Goal: Transaction & Acquisition: Book appointment/travel/reservation

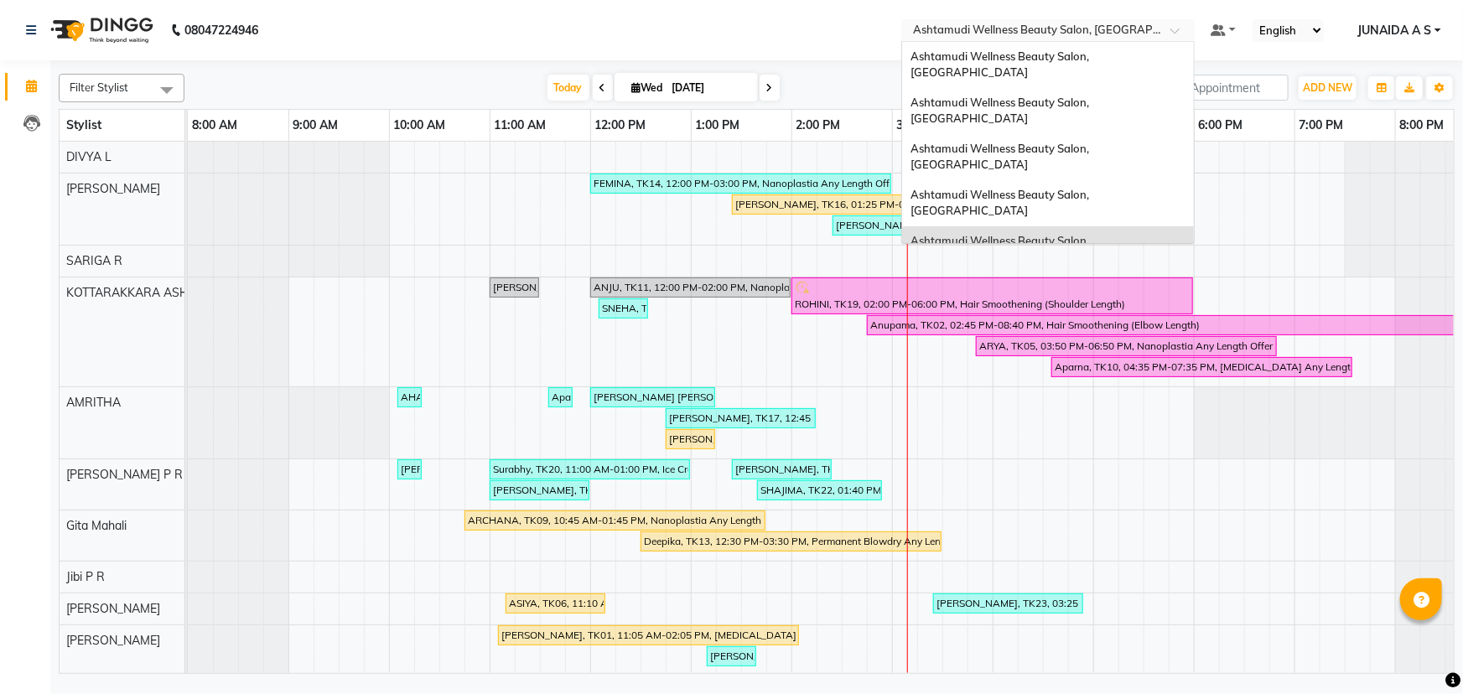
click at [1032, 33] on input "text" at bounding box center [1031, 31] width 243 height 17
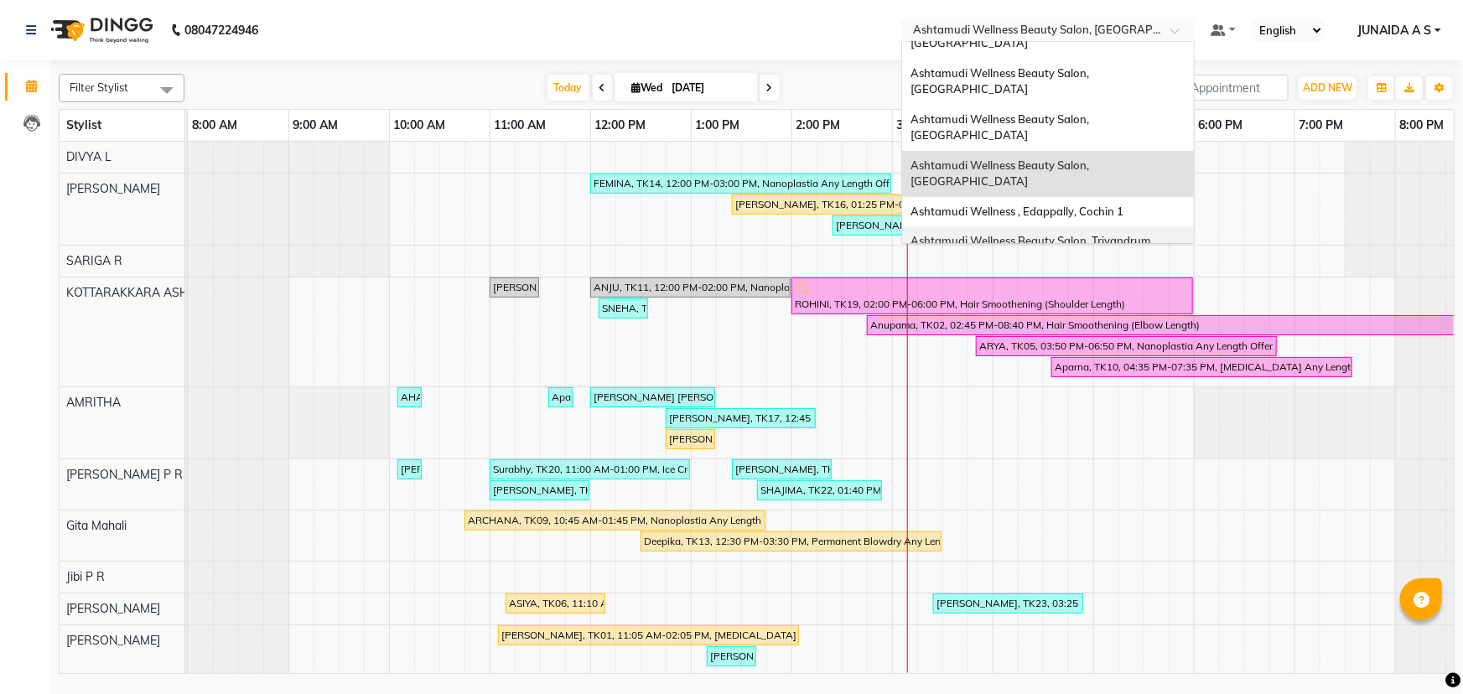
click at [1030, 234] on span "Ashtamudi Wellness Beauty Salon, Trivandrum" at bounding box center [1031, 240] width 241 height 13
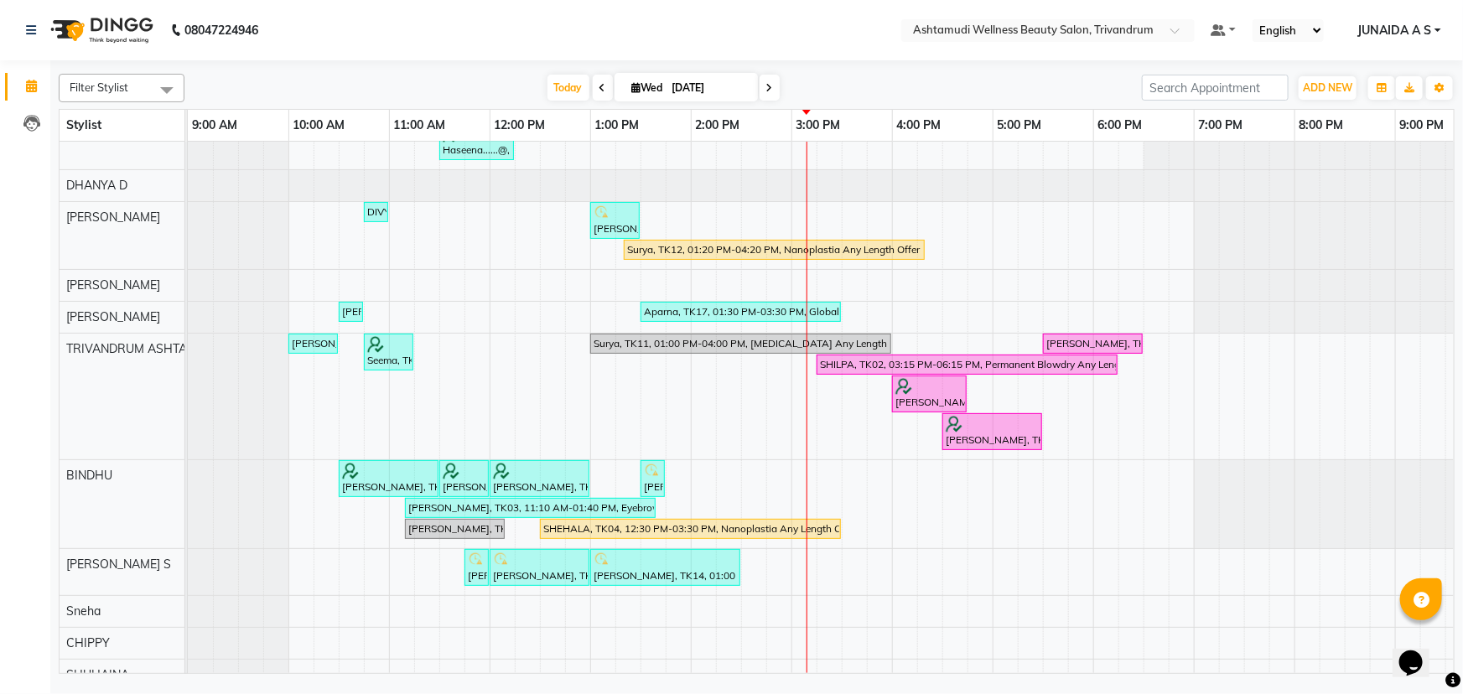
scroll to position [55, 0]
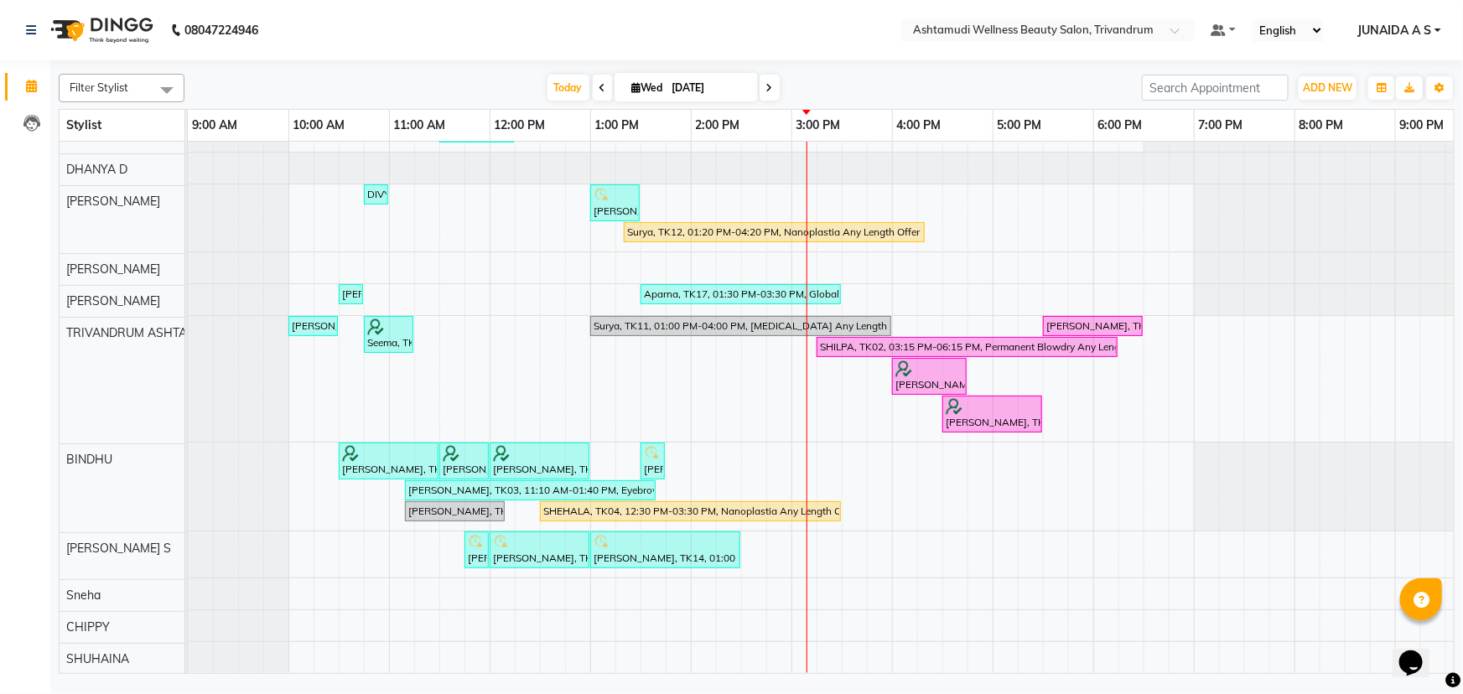
click at [600, 91] on icon at bounding box center [603, 88] width 7 height 10
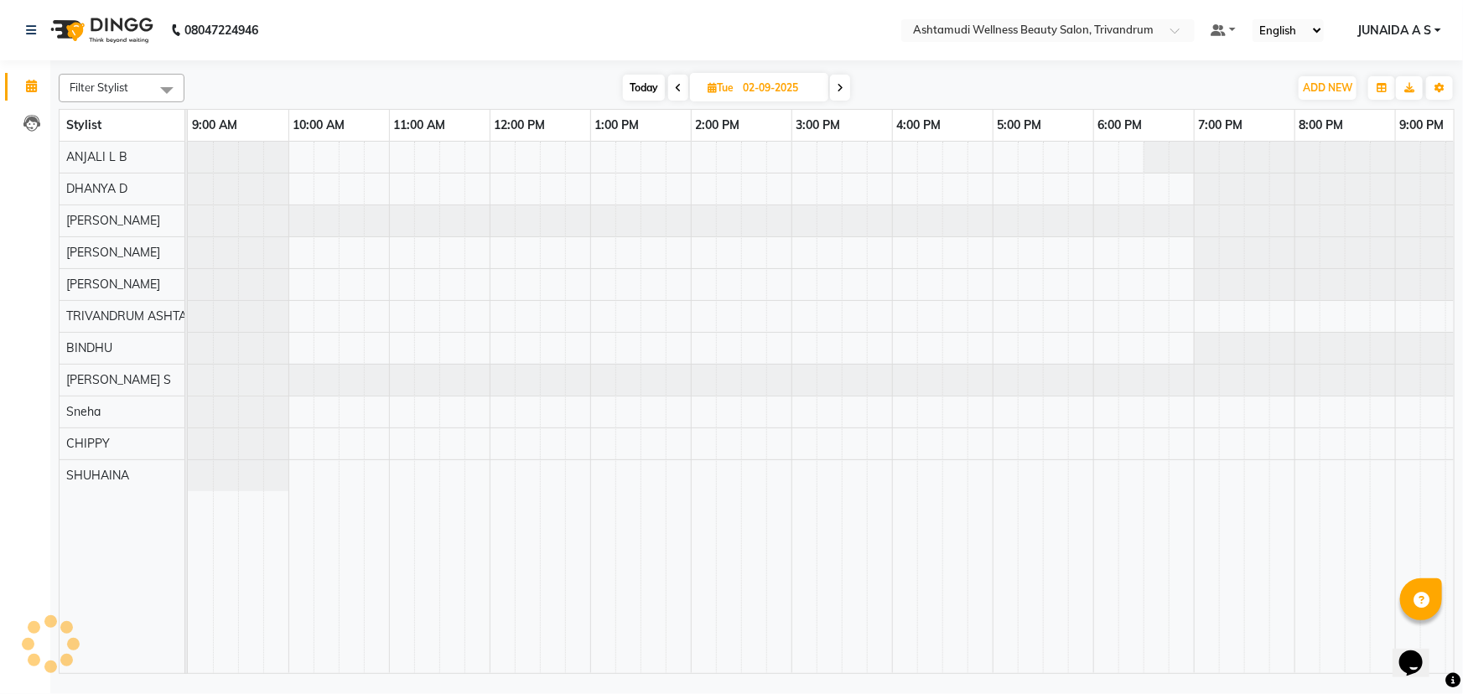
scroll to position [0, 153]
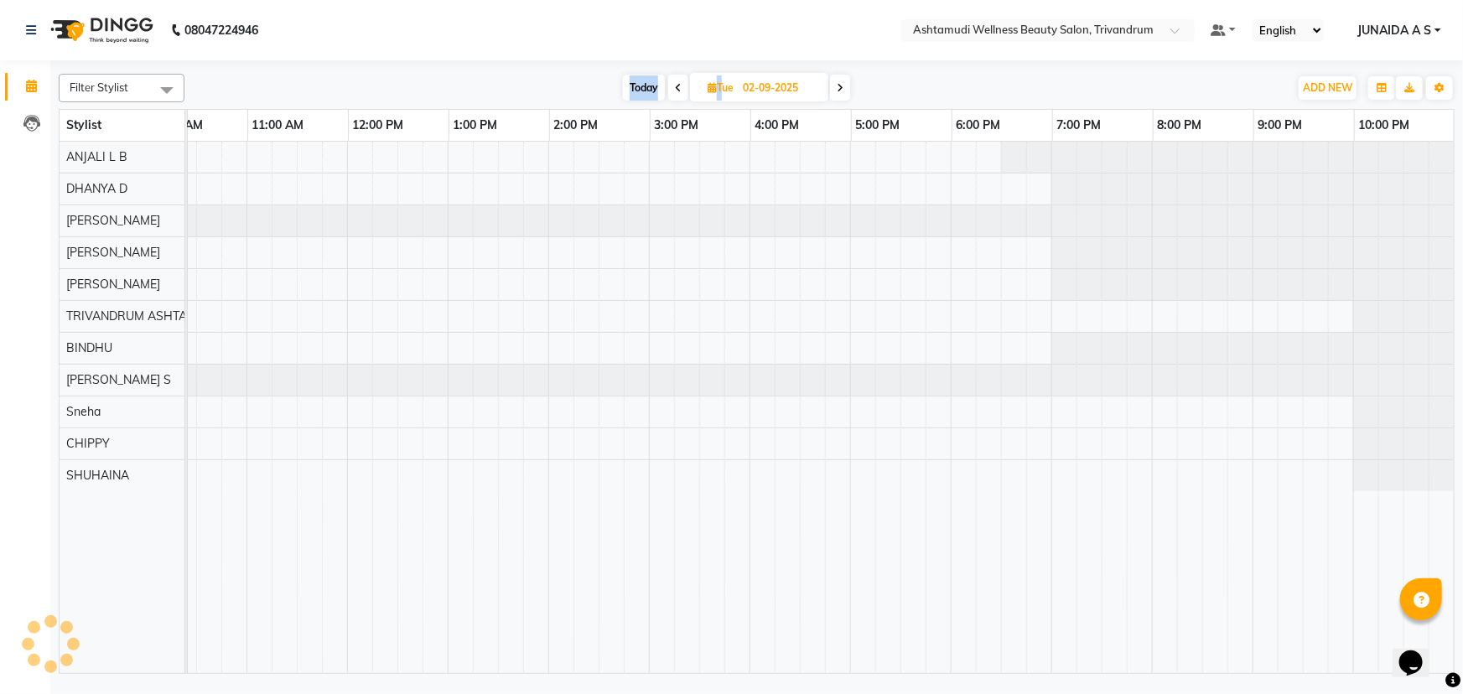
click at [600, 91] on div "Today Tue 02-09-2025" at bounding box center [737, 87] width 1088 height 25
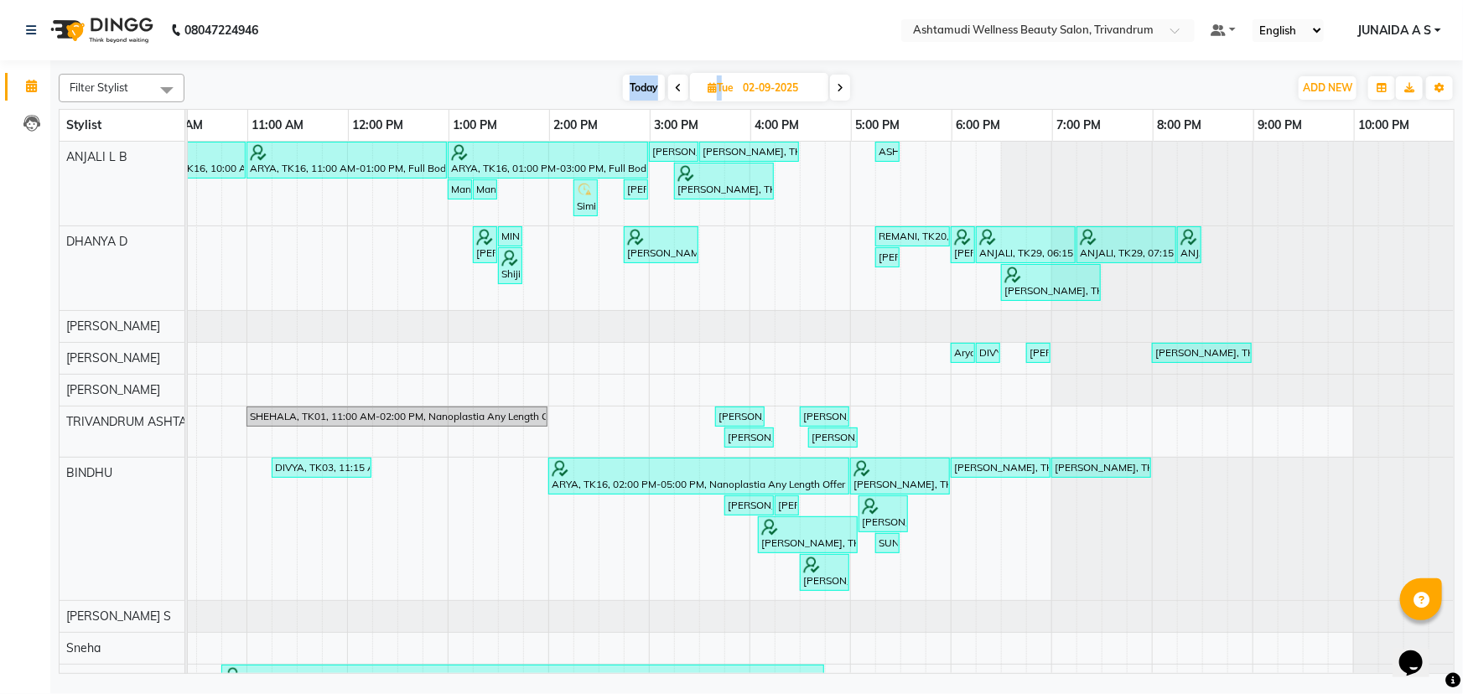
click at [678, 90] on icon at bounding box center [678, 88] width 7 height 10
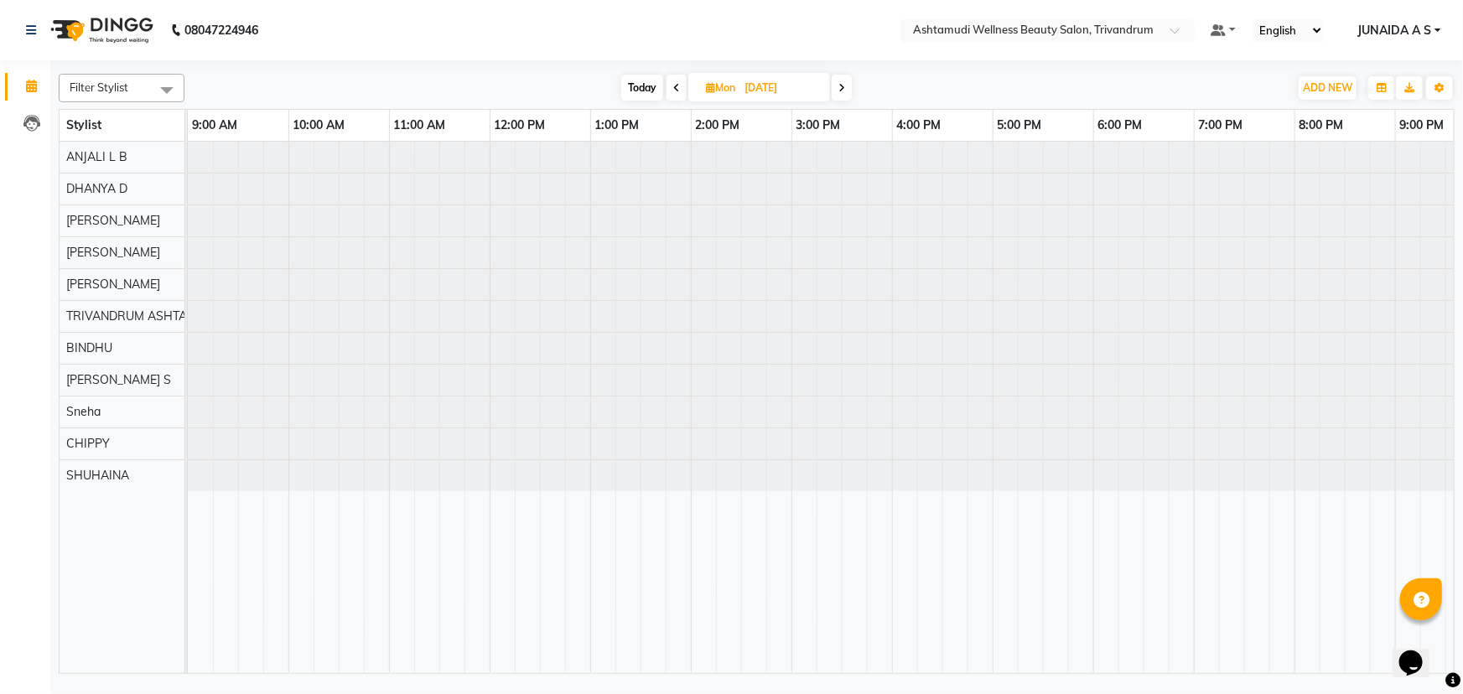
scroll to position [0, 142]
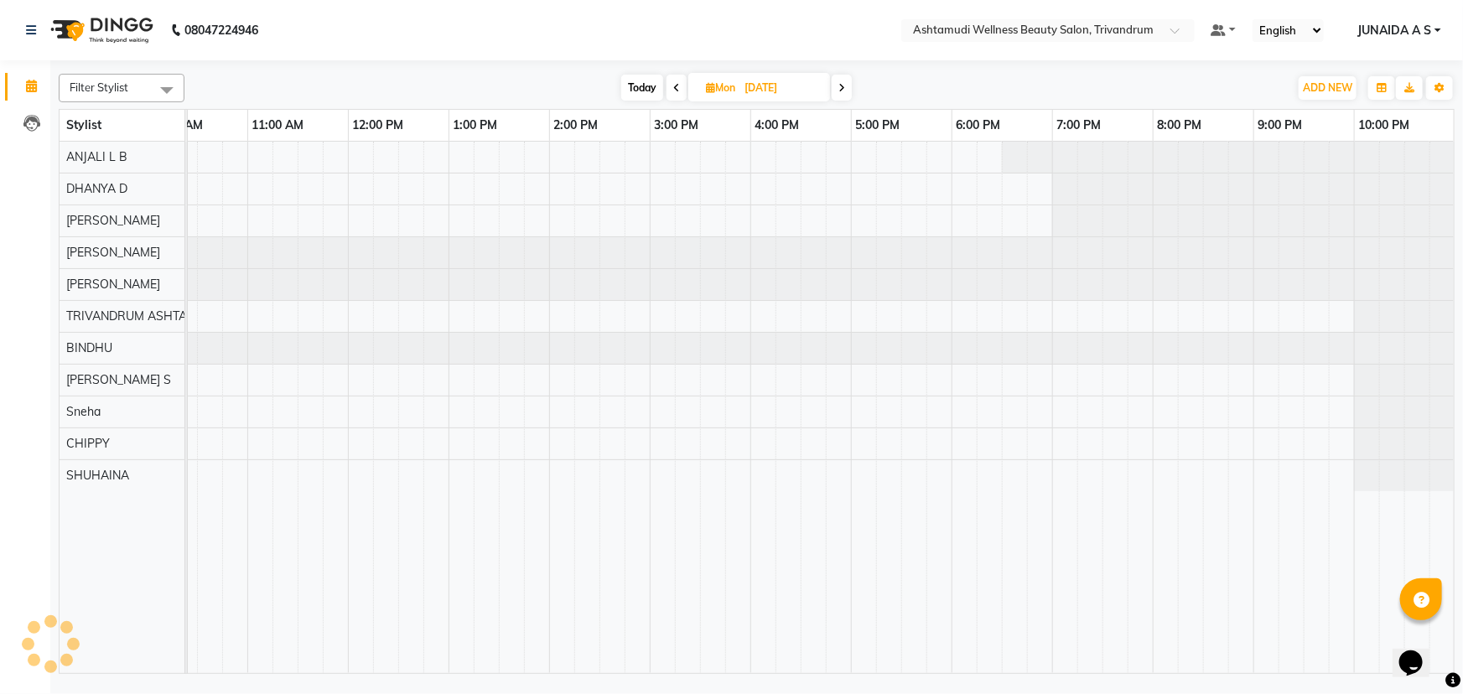
click at [678, 90] on icon at bounding box center [676, 88] width 7 height 10
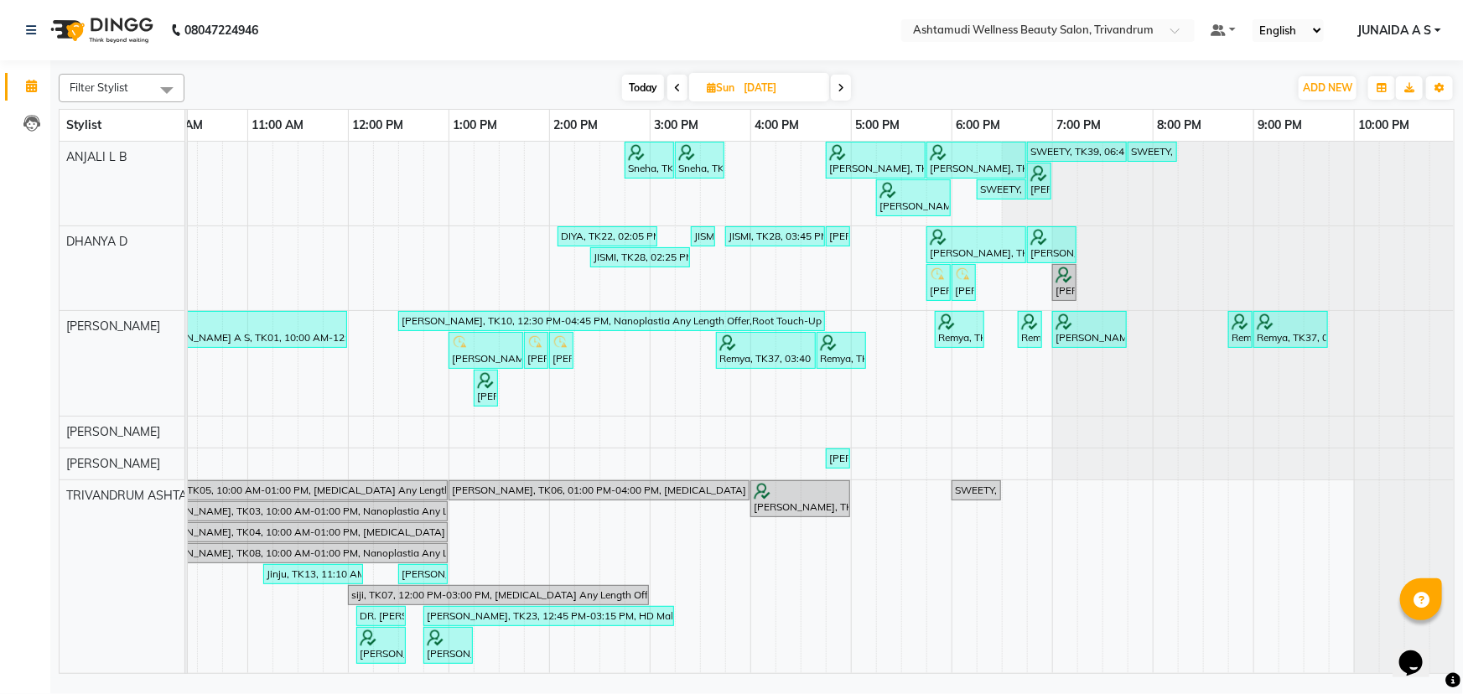
click at [678, 89] on icon at bounding box center [677, 88] width 7 height 10
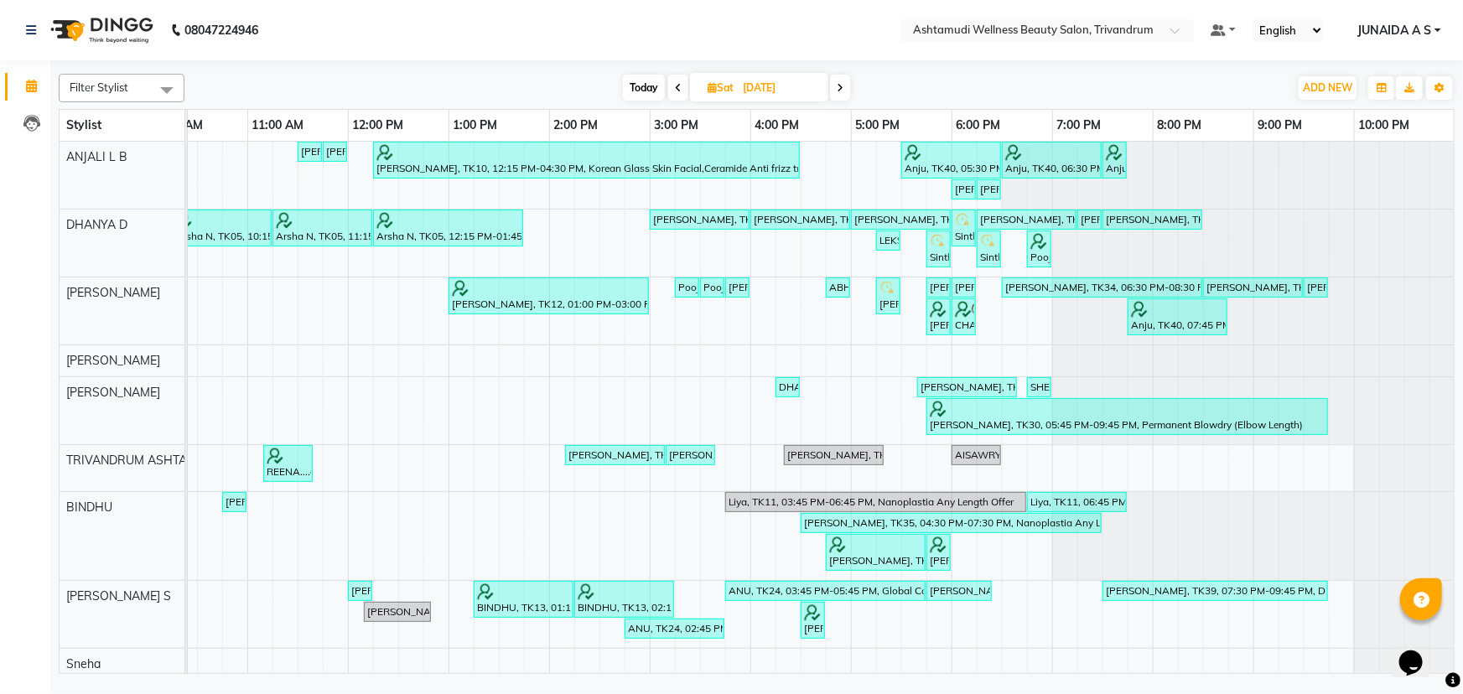
click at [678, 89] on icon at bounding box center [678, 88] width 7 height 10
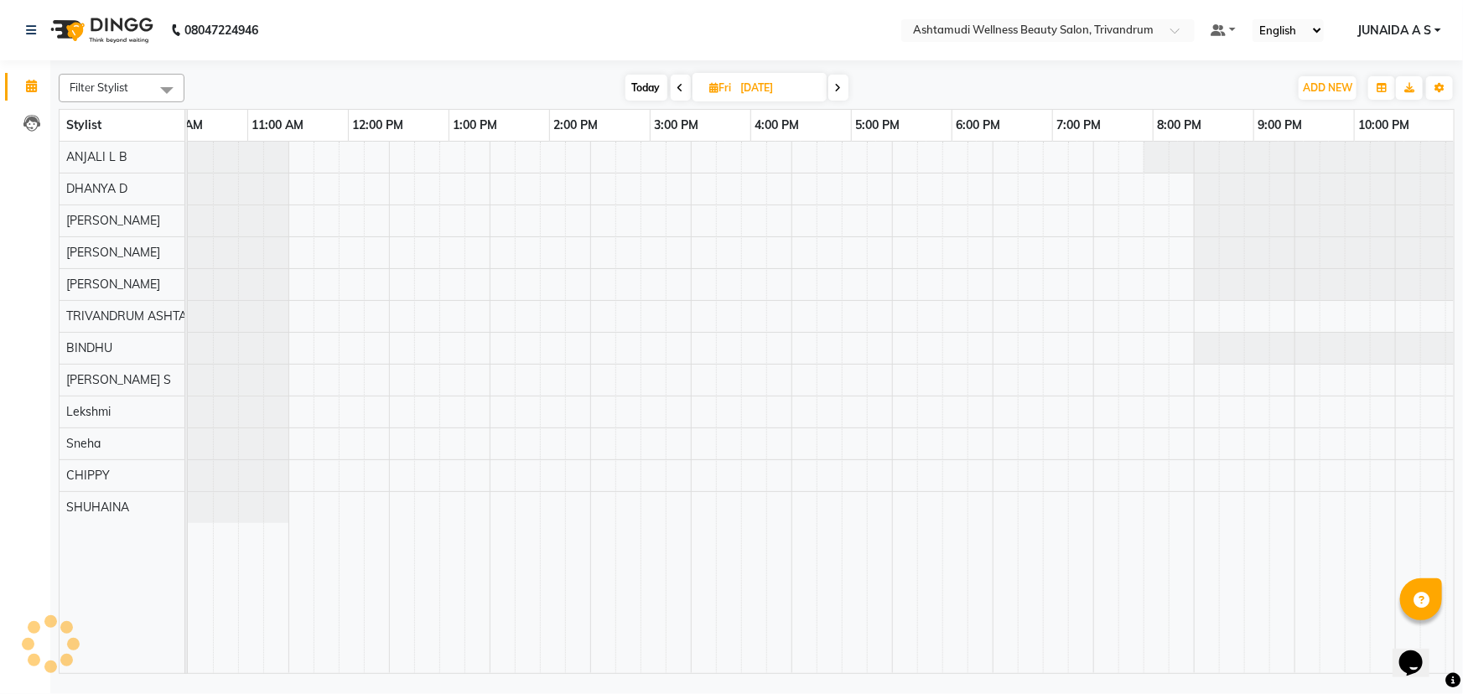
scroll to position [0, 0]
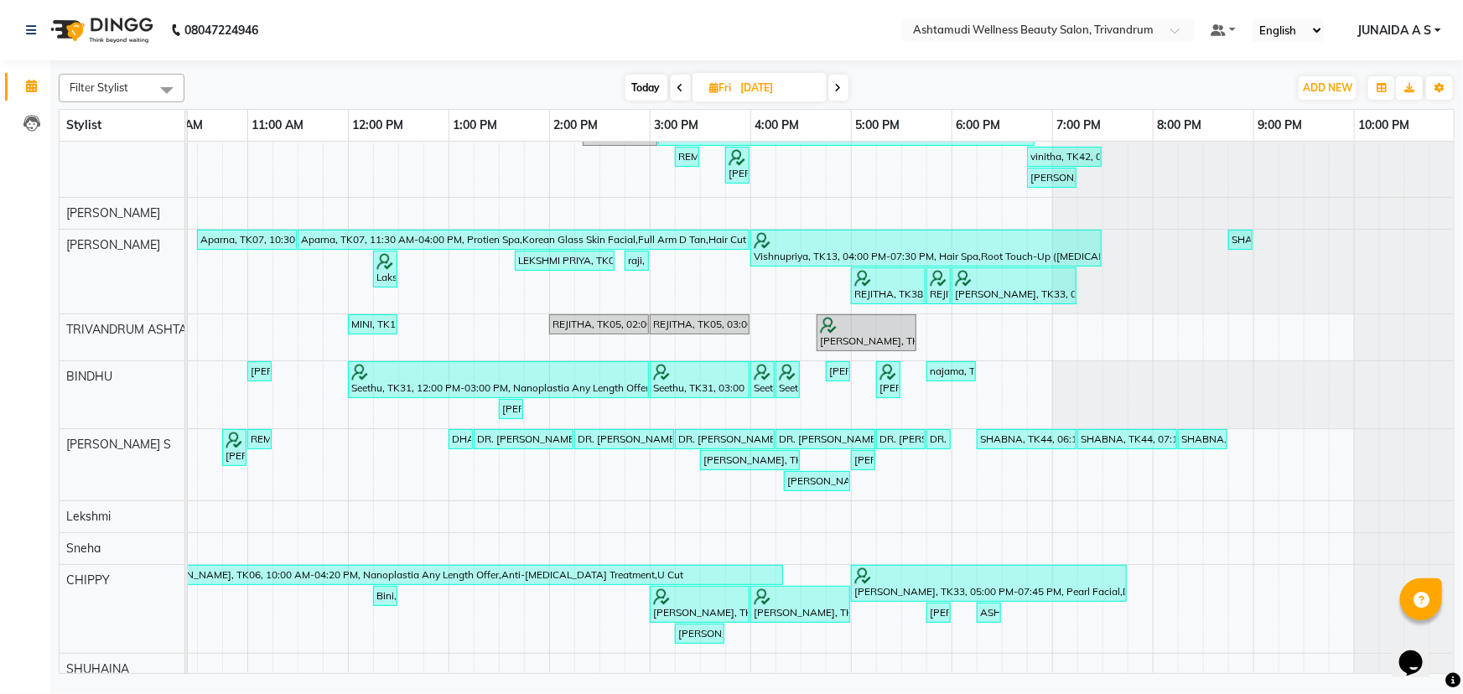
click at [679, 86] on icon at bounding box center [681, 88] width 7 height 10
type input "[DATE]"
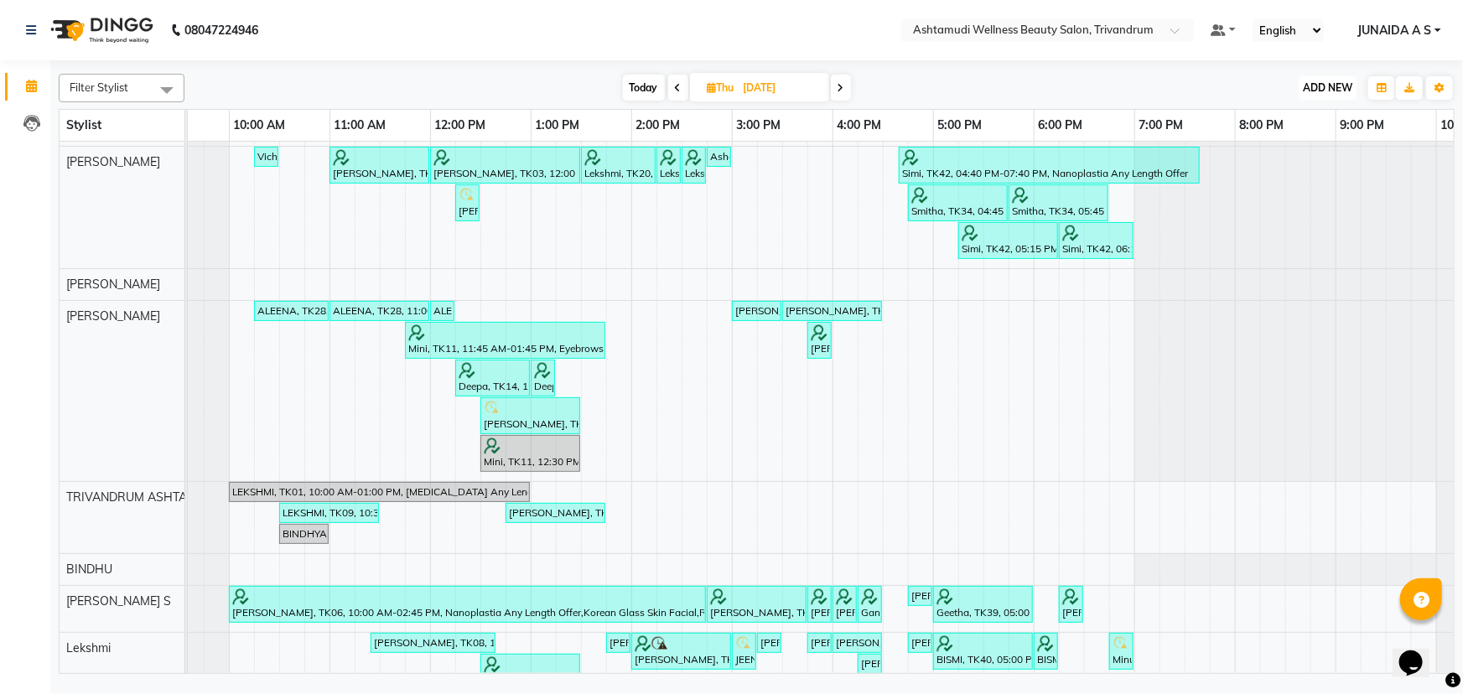
click at [1313, 85] on span "ADD NEW" at bounding box center [1327, 87] width 49 height 13
drag, startPoint x: 1287, startPoint y: 114, endPoint x: 1199, endPoint y: 172, distance: 105.4
click at [1286, 115] on button "Add Appointment" at bounding box center [1290, 120] width 133 height 22
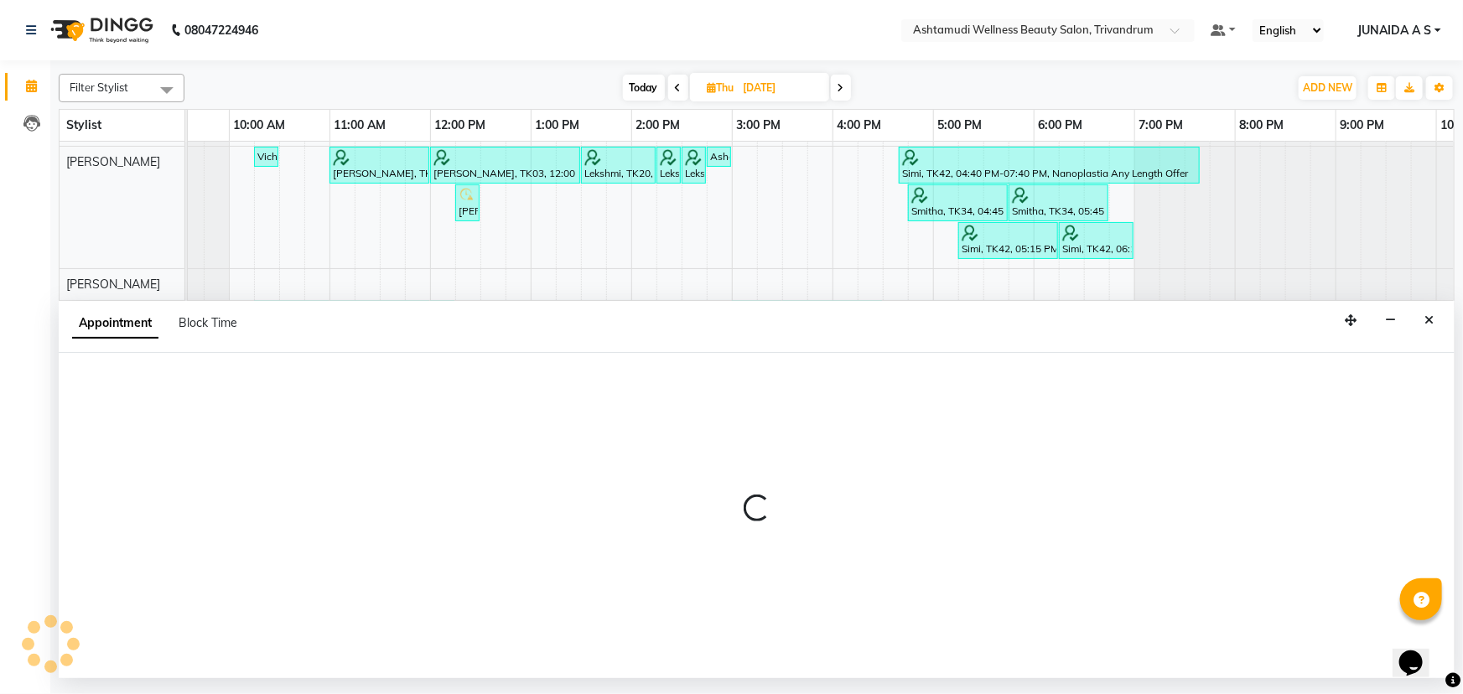
select select "600"
select select "tentative"
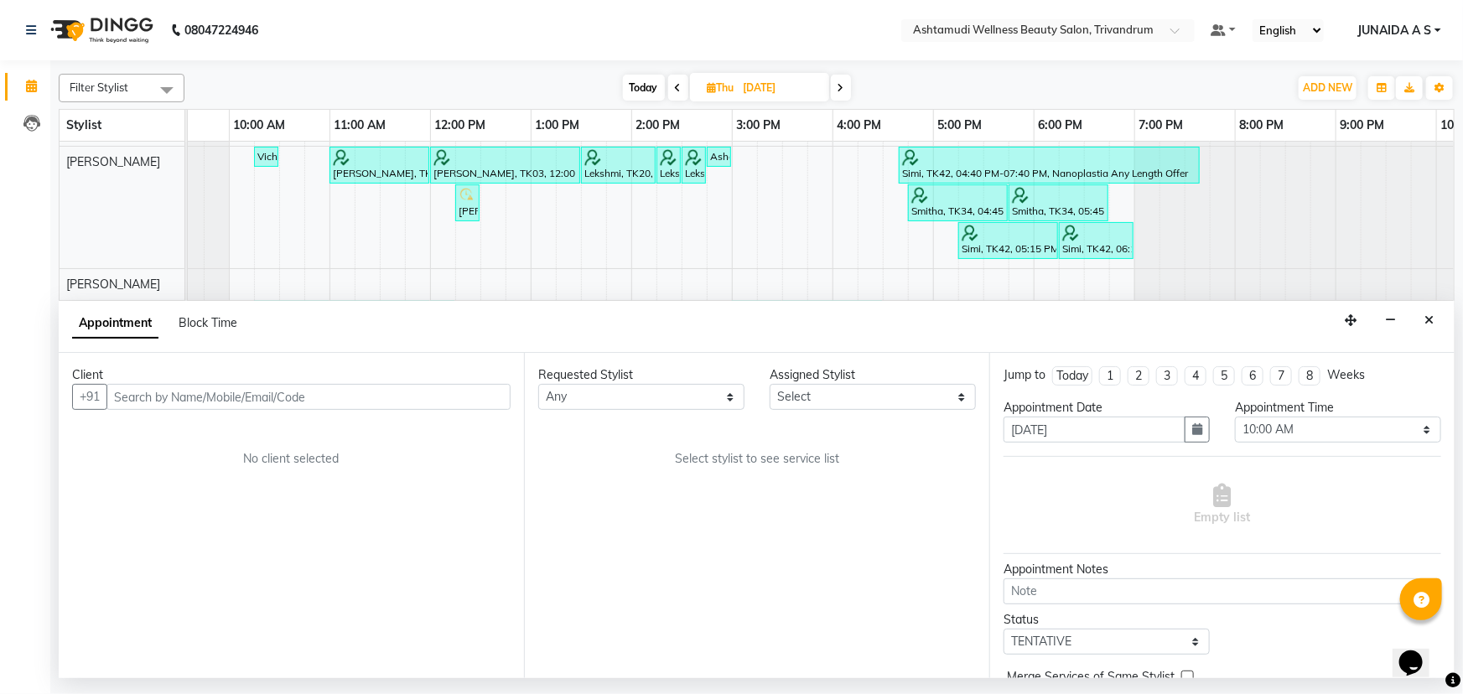
click at [385, 393] on input "text" at bounding box center [309, 397] width 404 height 26
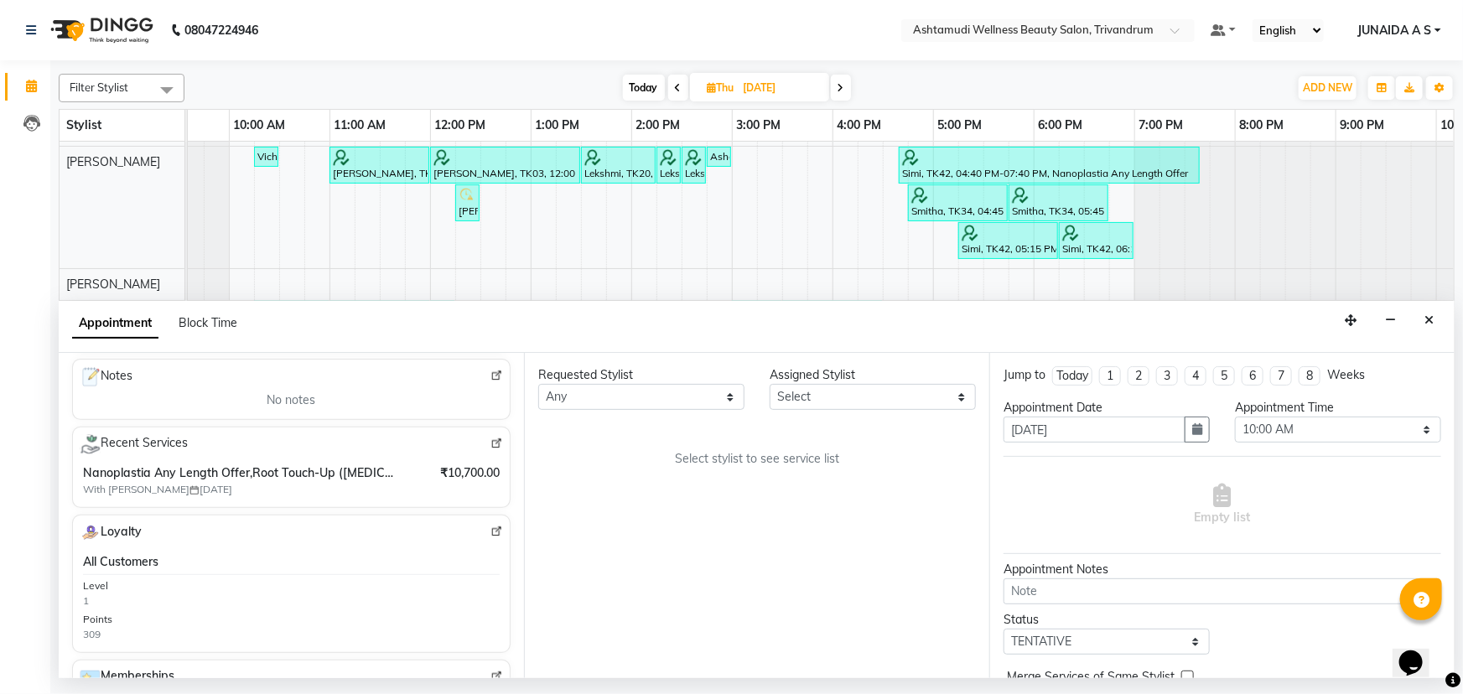
scroll to position [211, 0]
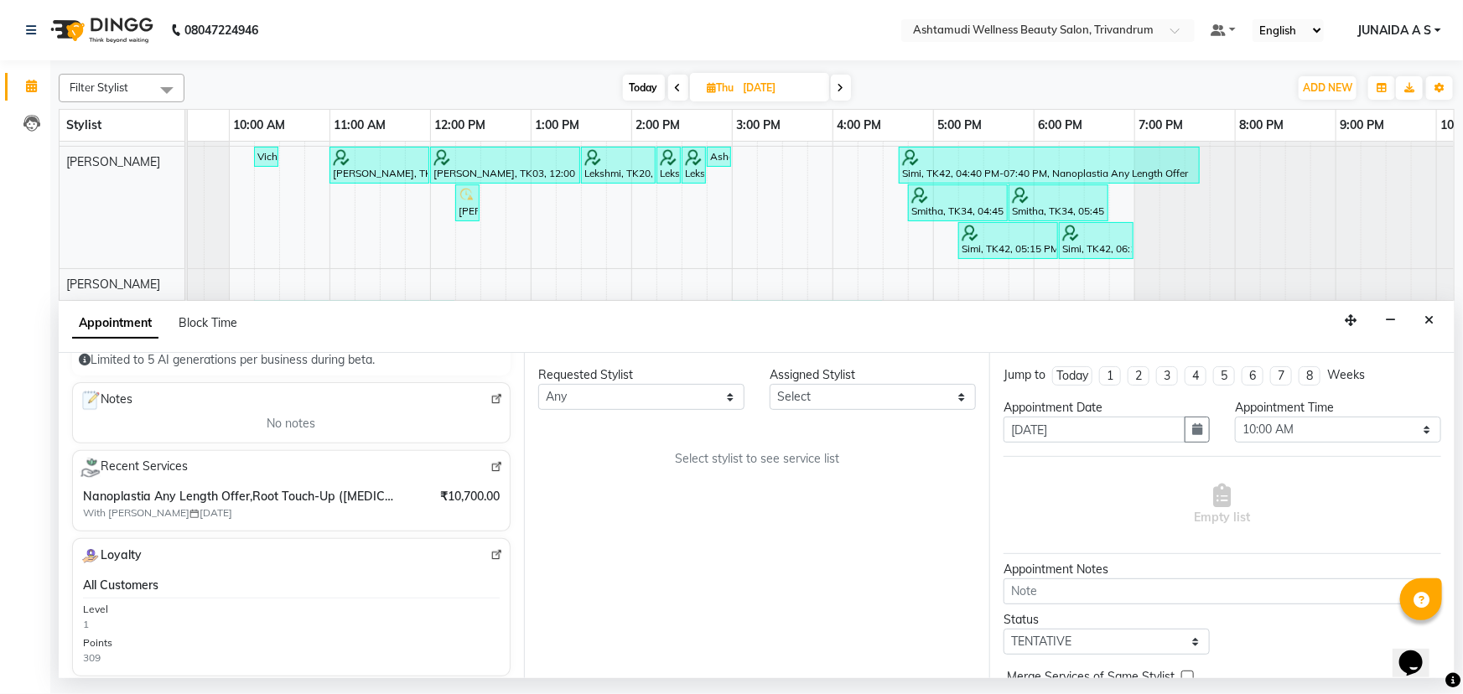
type input "8086808032"
click at [491, 469] on img at bounding box center [497, 467] width 13 height 13
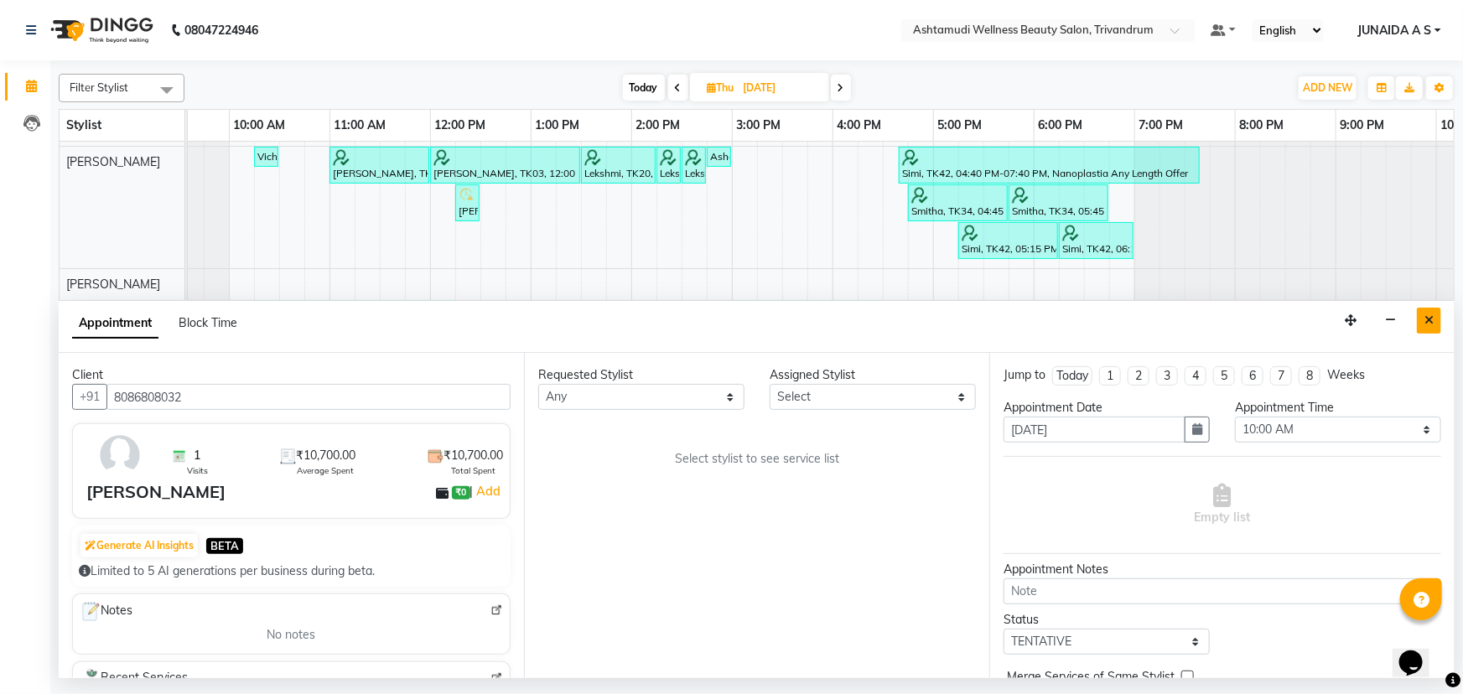
click at [1419, 320] on button "Close" at bounding box center [1429, 321] width 24 height 26
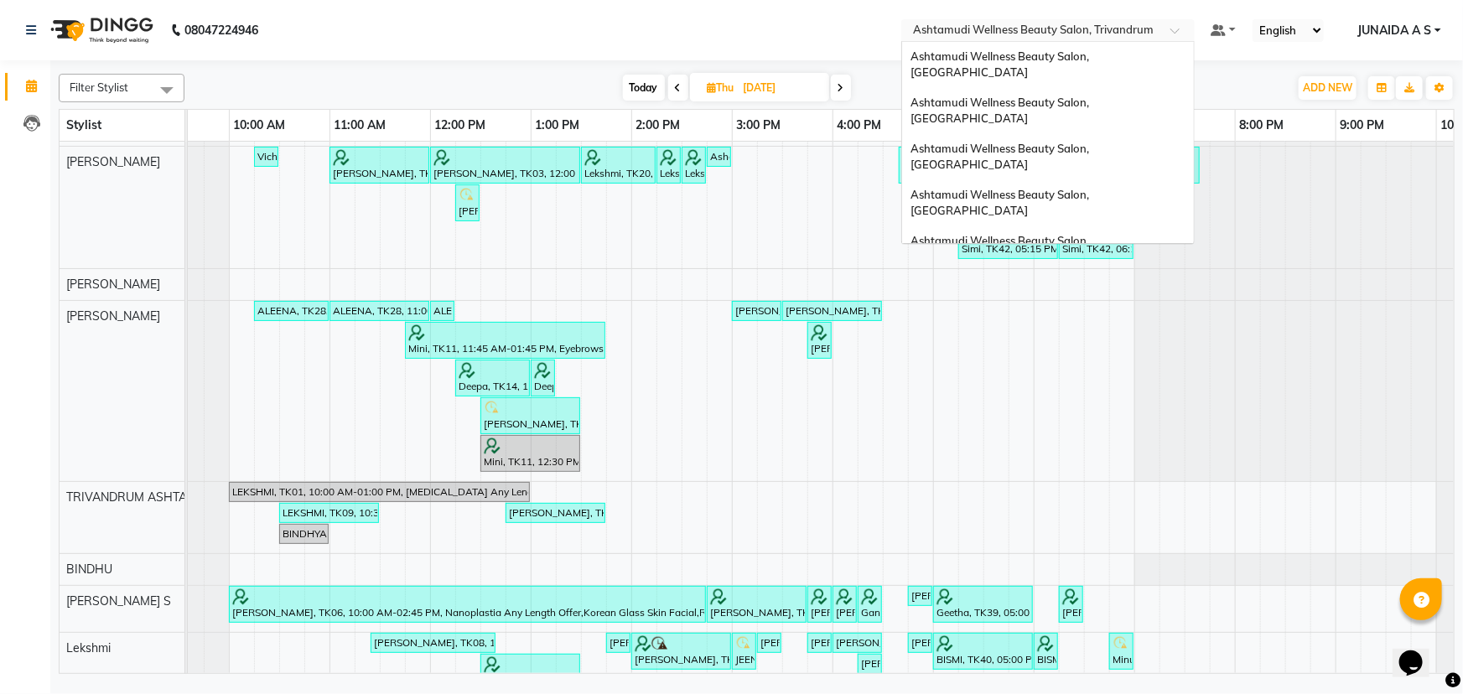
click at [1151, 35] on input "text" at bounding box center [1031, 31] width 243 height 17
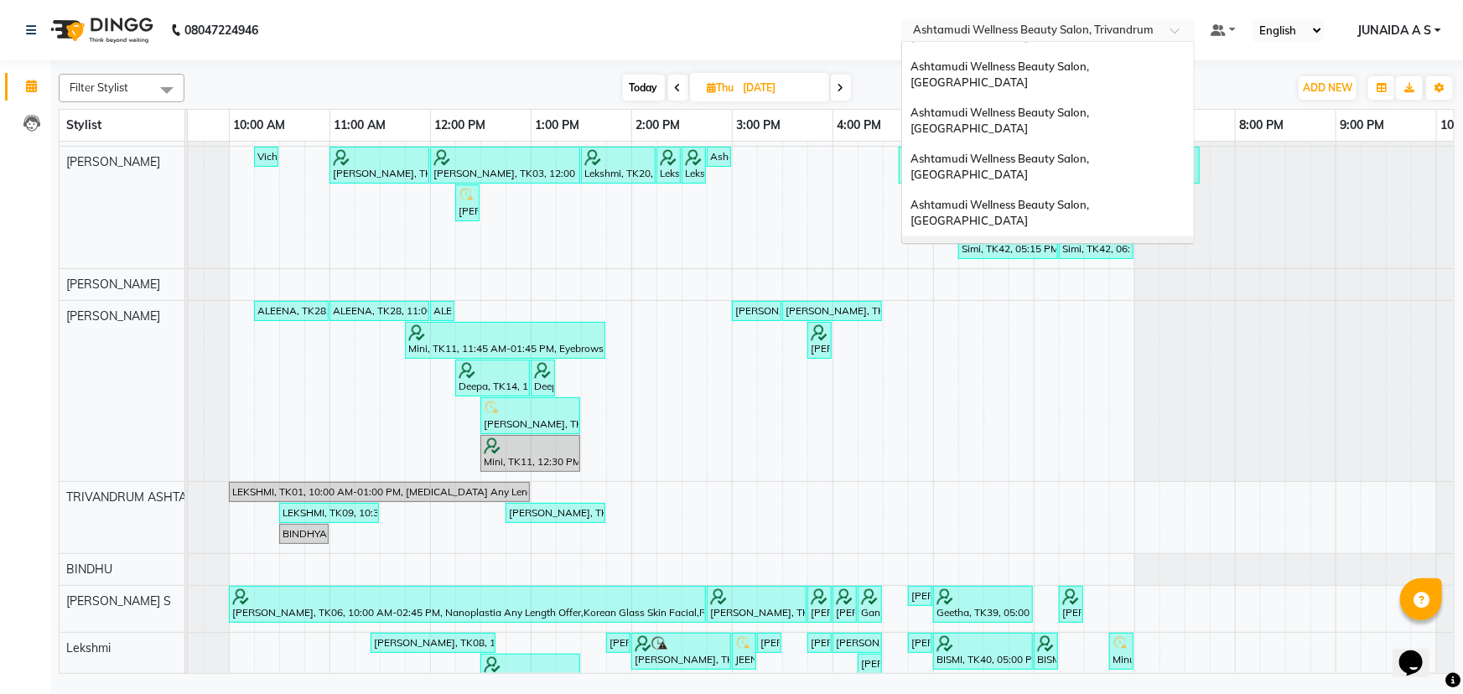
scroll to position [3, 0]
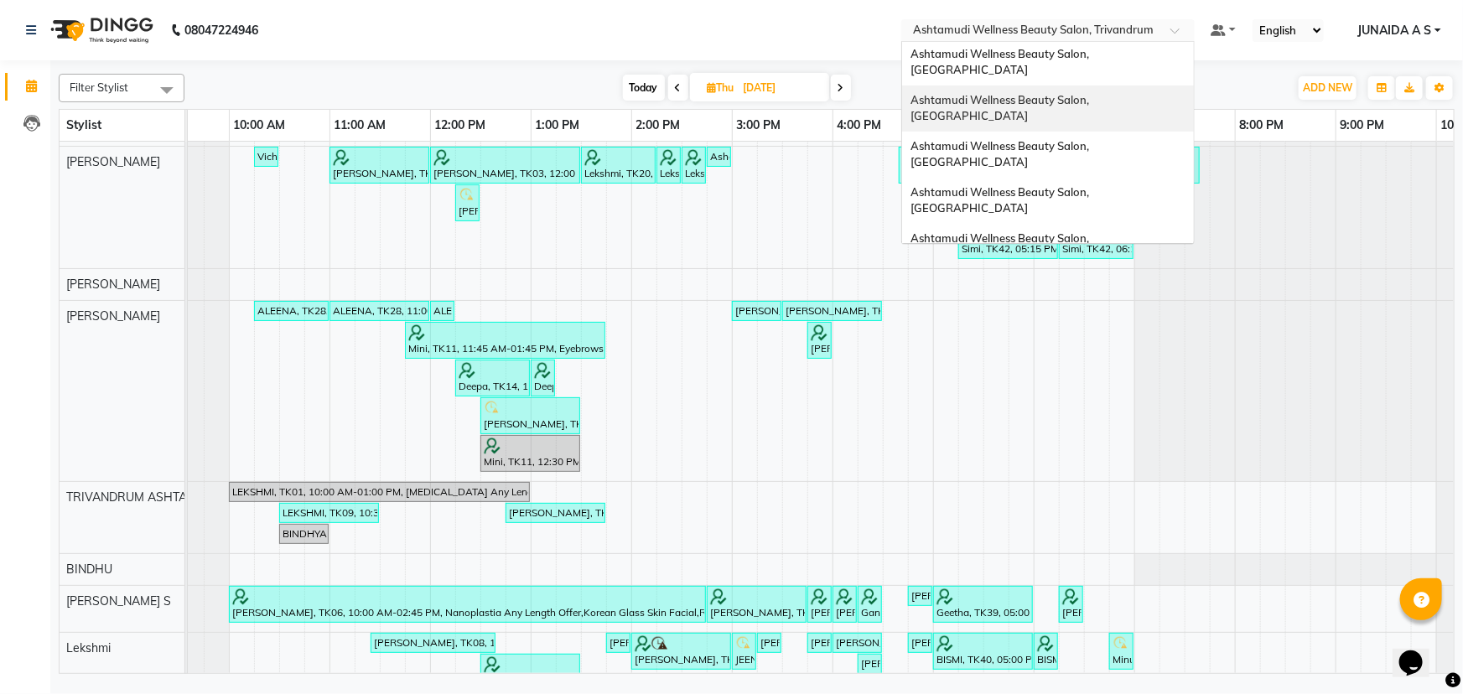
click at [1132, 96] on div "Ashtamudi Wellness Beauty Salon, [GEOGRAPHIC_DATA]" at bounding box center [1048, 109] width 292 height 46
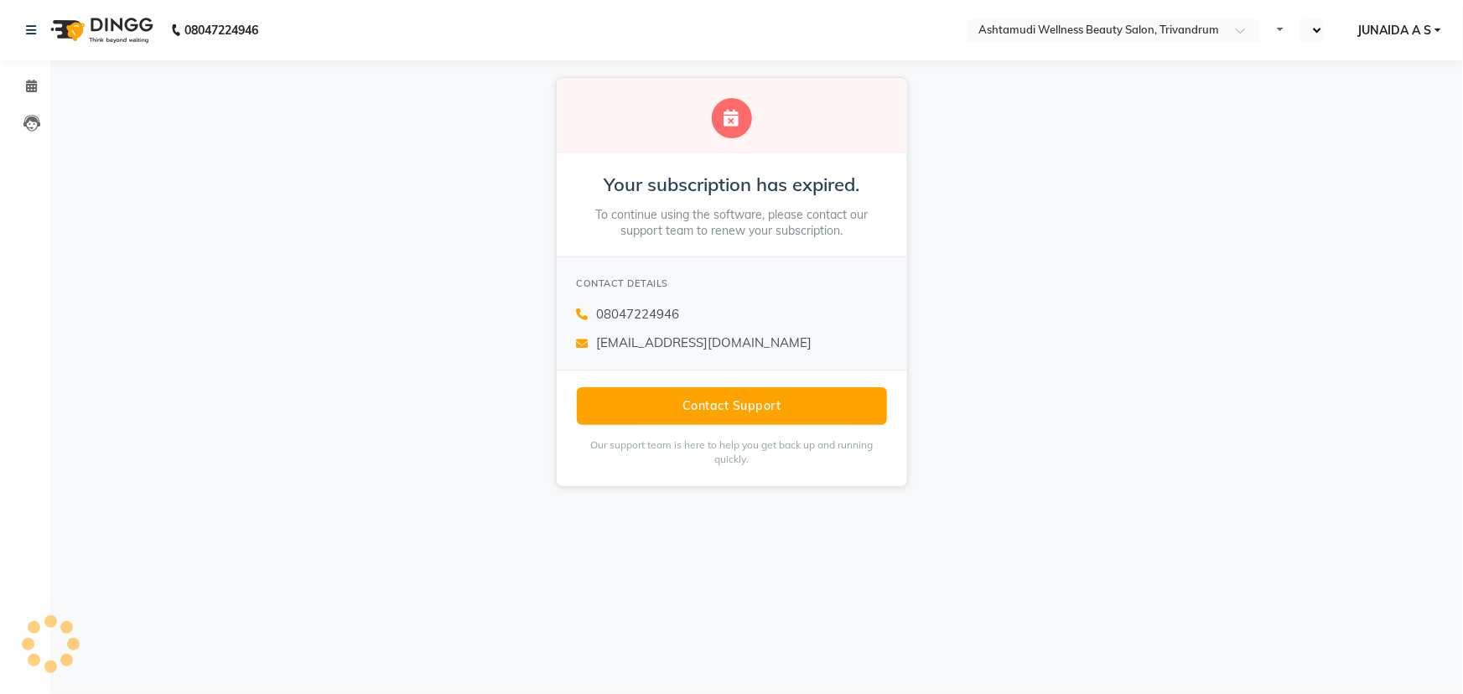
select select "en"
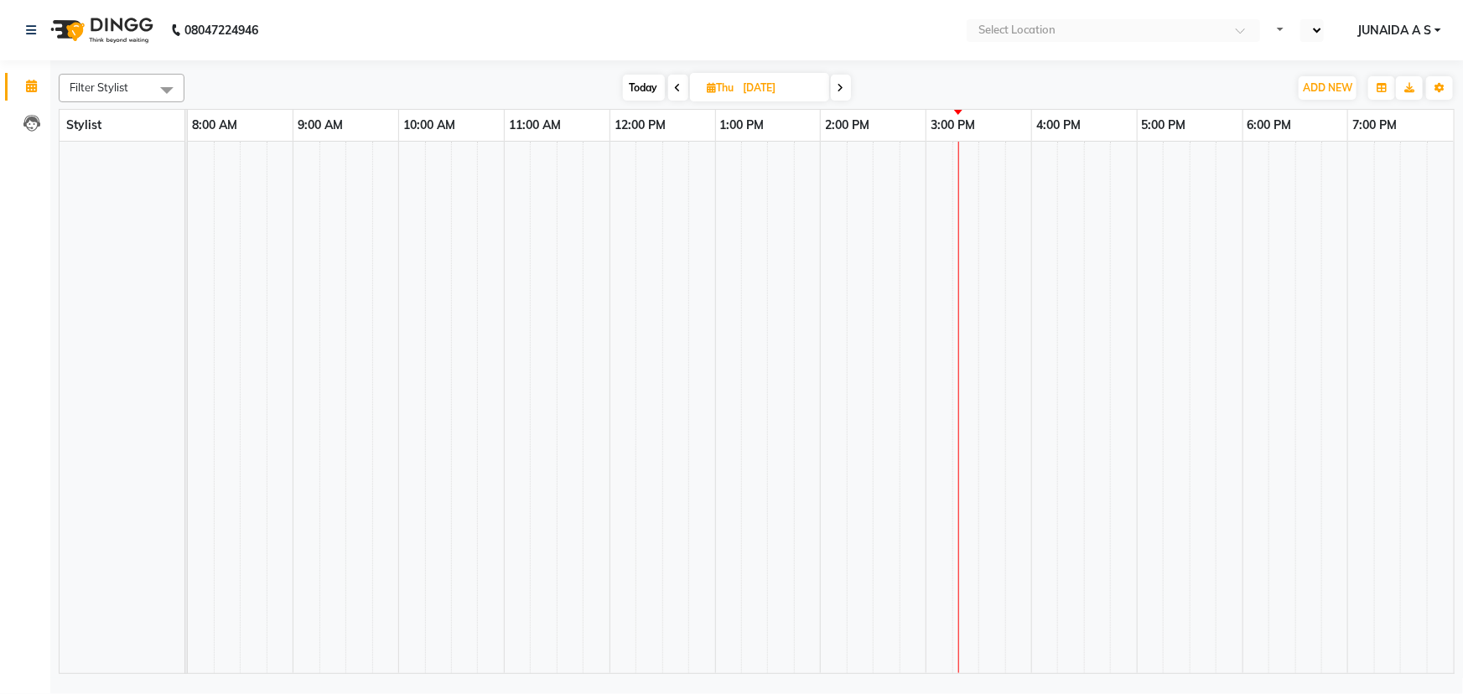
select select "en"
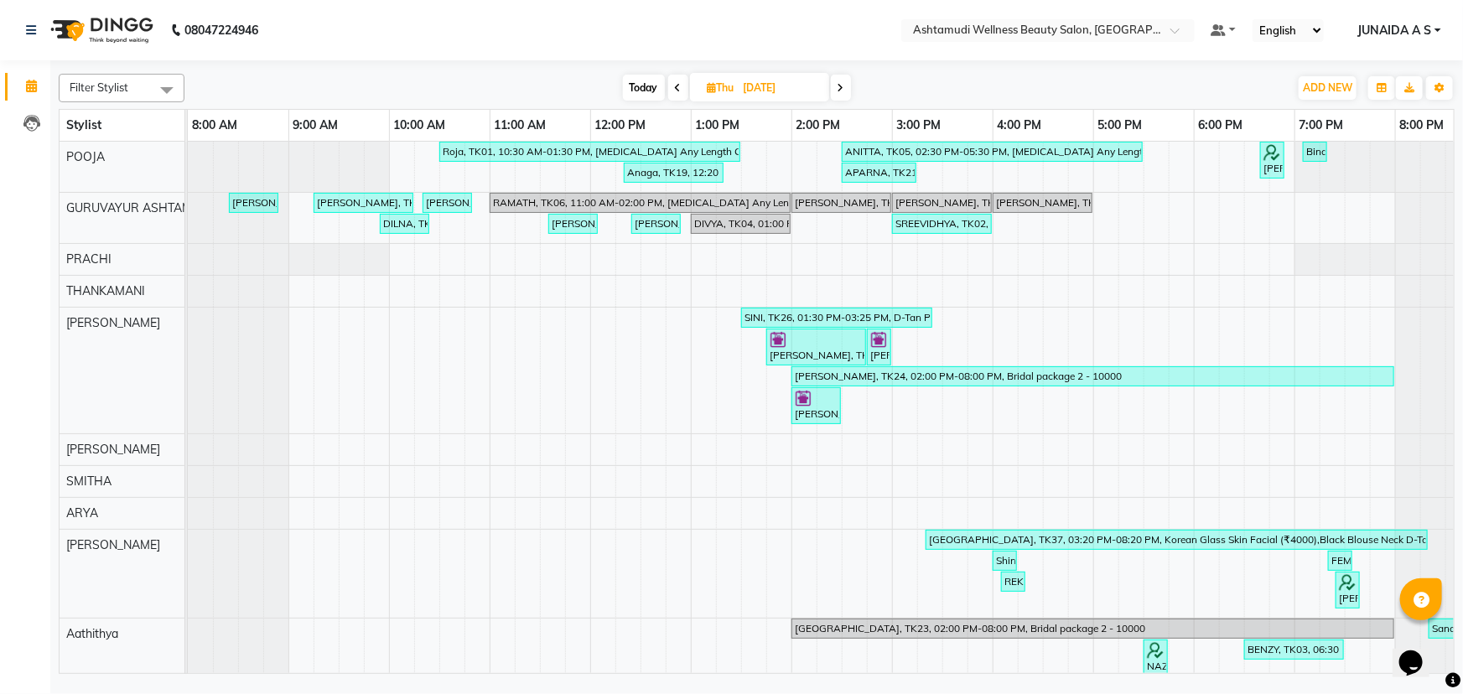
click at [646, 98] on span "Today" at bounding box center [644, 88] width 42 height 26
type input "[DATE]"
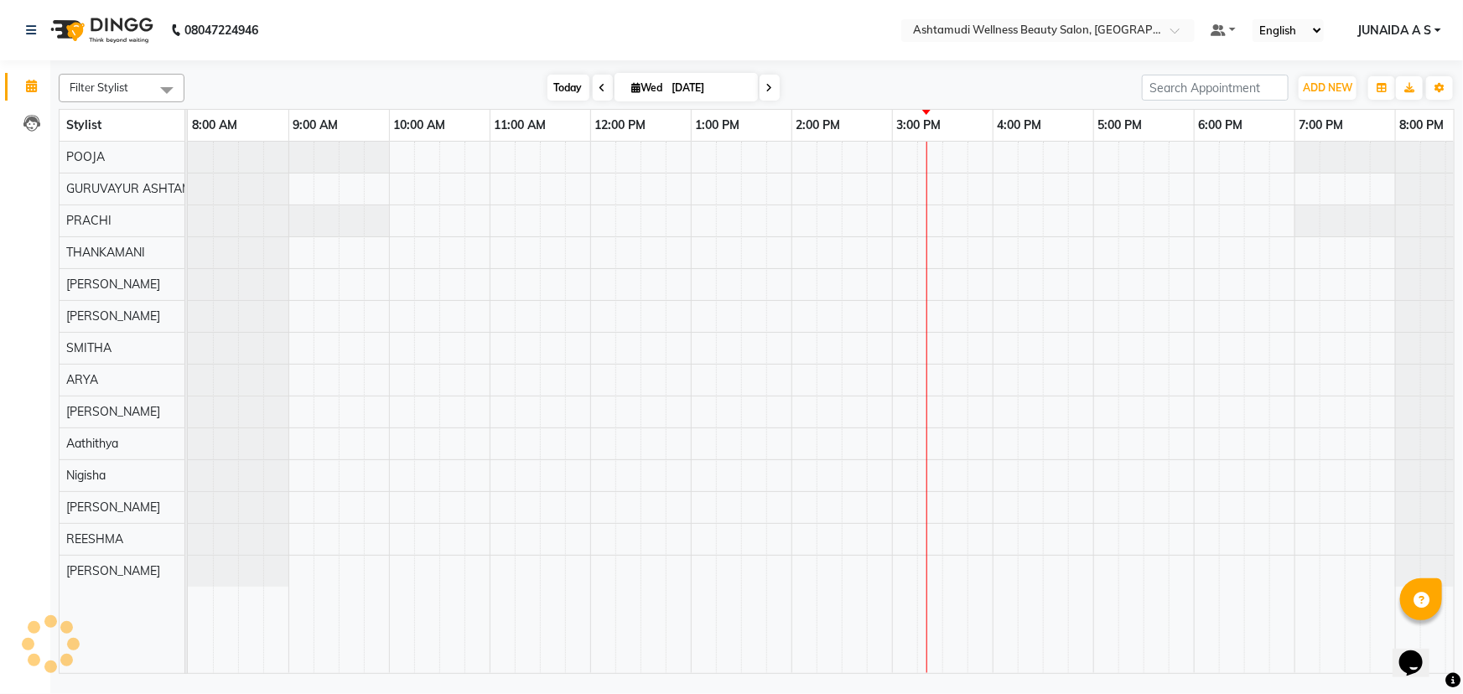
scroll to position [0, 41]
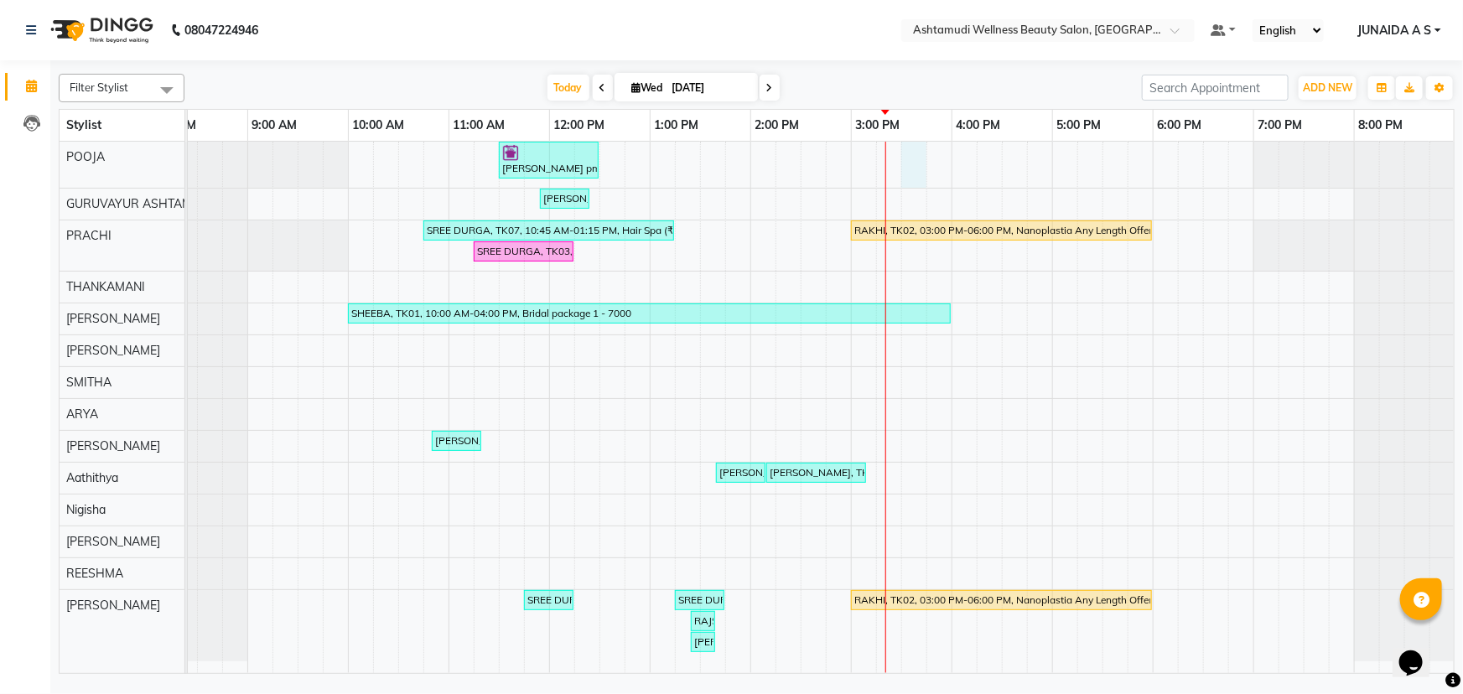
click at [910, 176] on div "[PERSON_NAME] pm, TK06, 11:30 AM-12:30 PM, Highlighting (Per Streaks) (₹250) [P…" at bounding box center [801, 408] width 1308 height 532
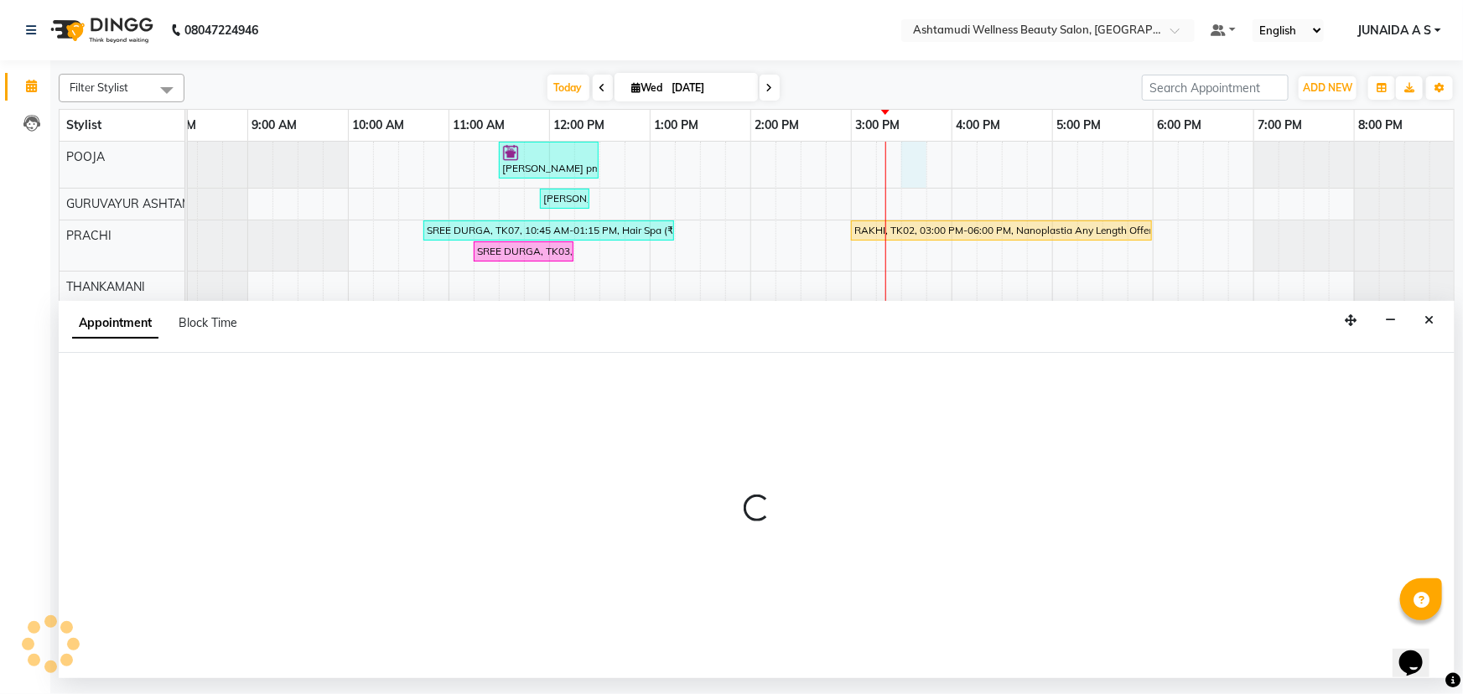
select select "27386"
select select "tentative"
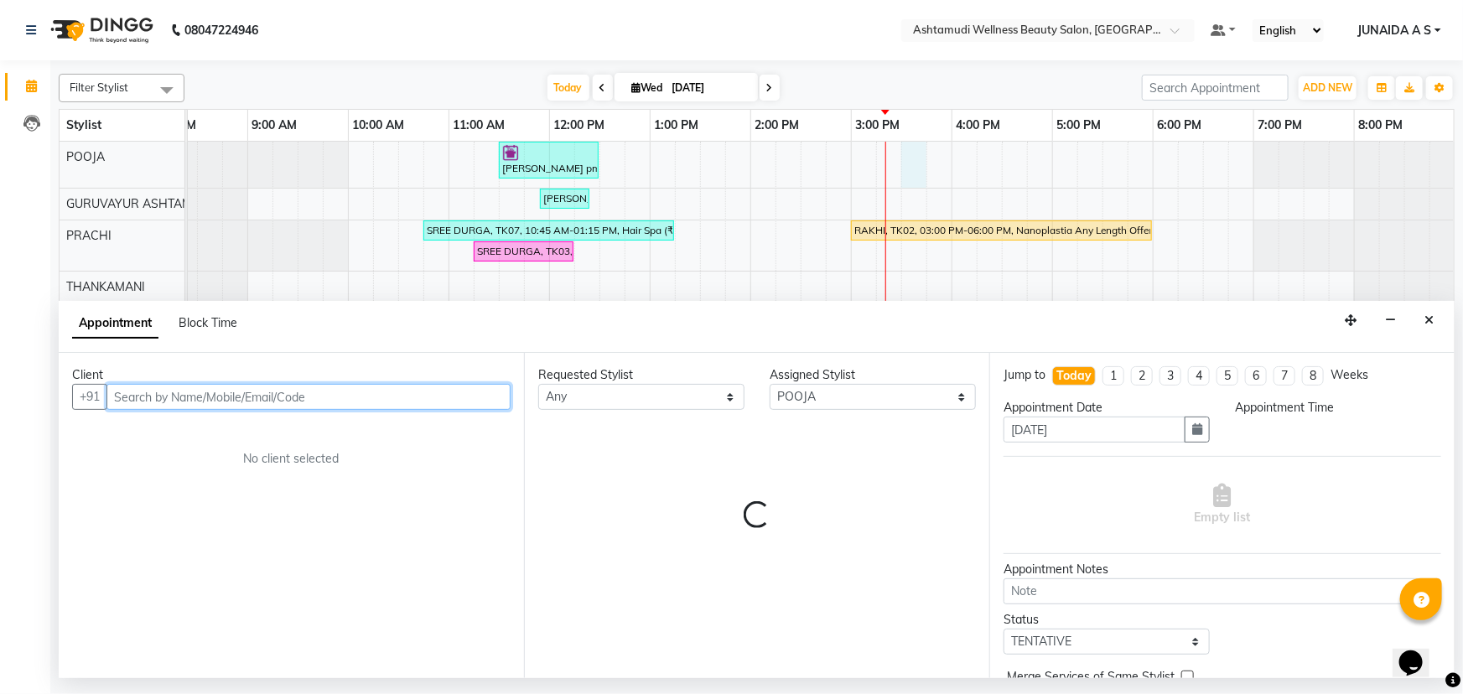
select select "930"
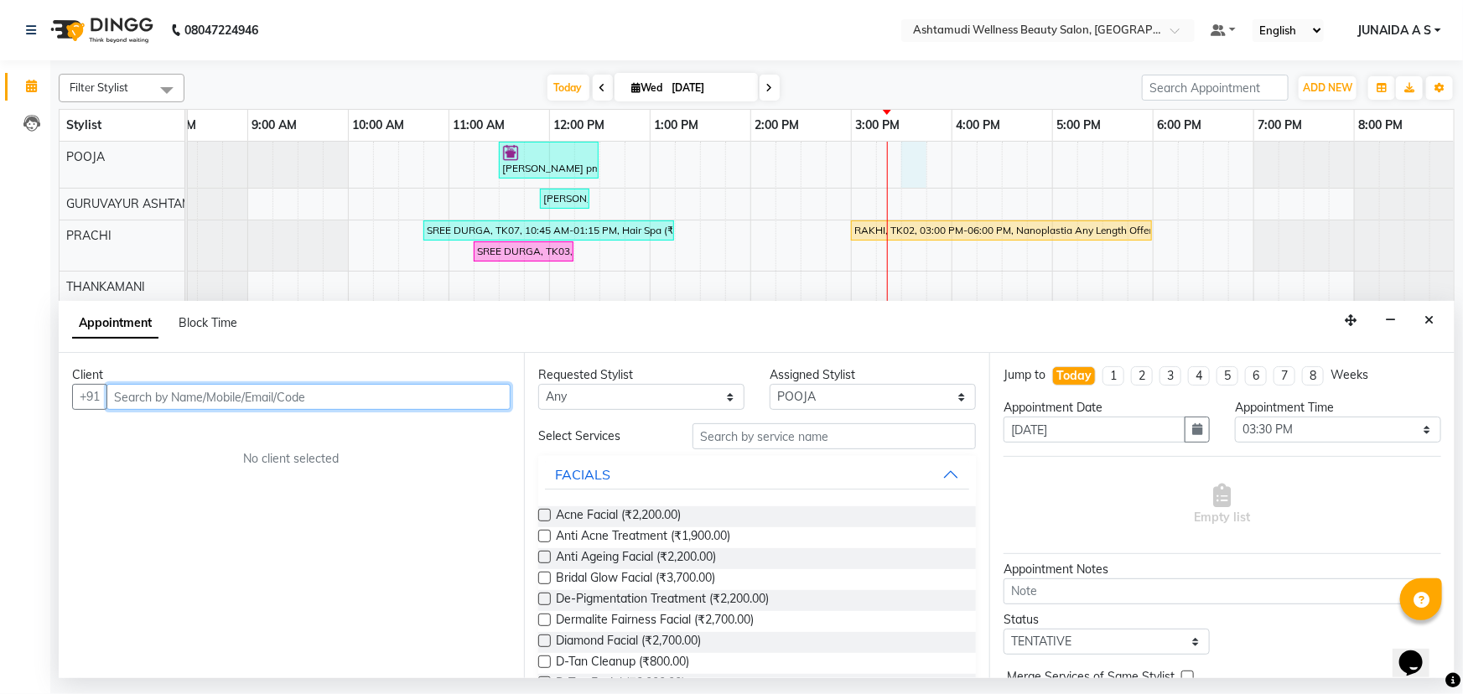
click at [463, 399] on input "text" at bounding box center [309, 397] width 404 height 26
type input "8606638380"
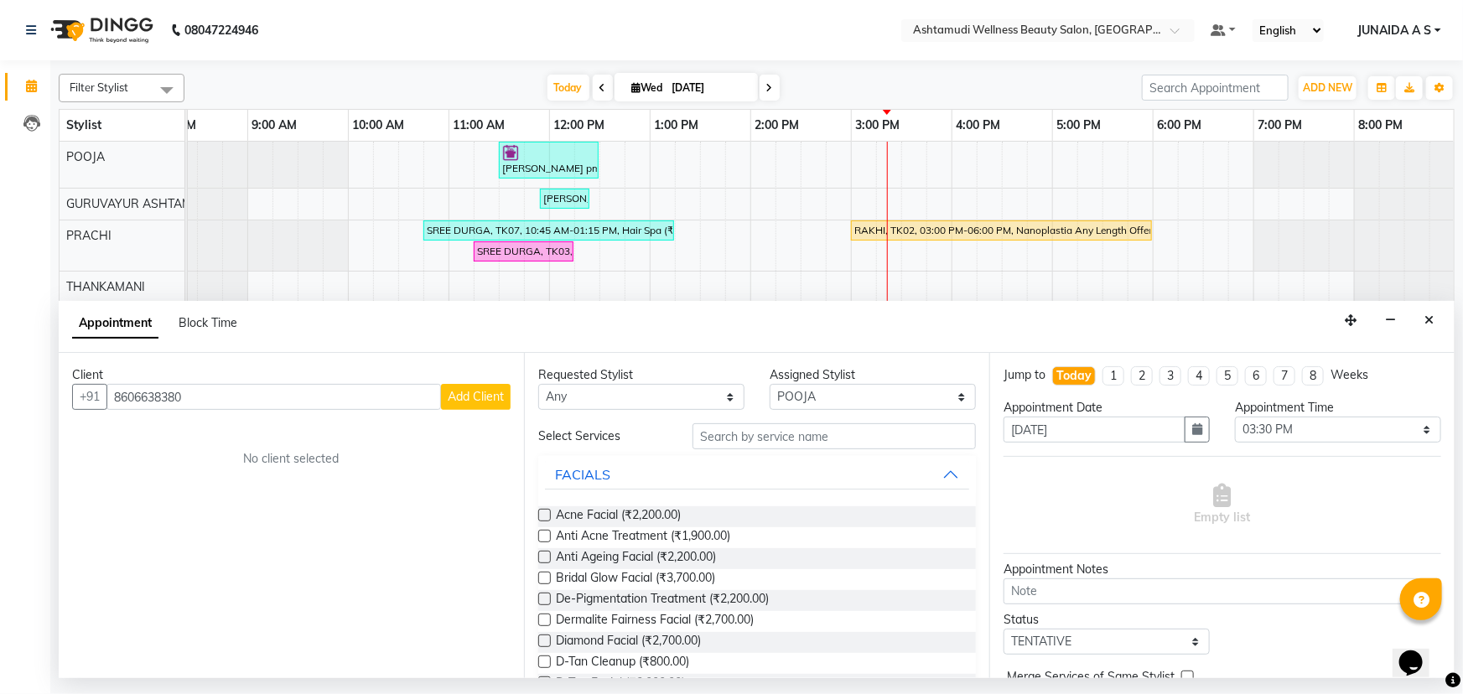
click at [461, 407] on button "Add Client" at bounding box center [476, 397] width 70 height 26
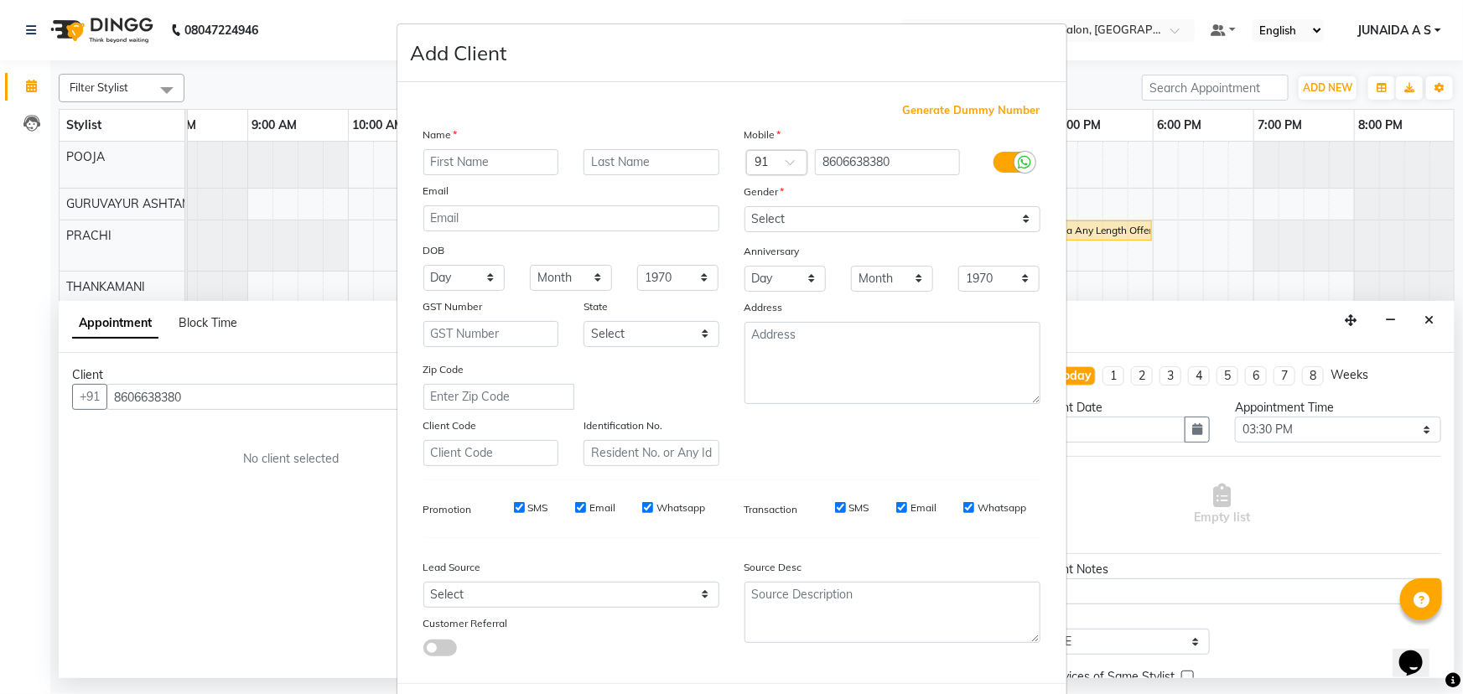
click at [465, 165] on input "text" at bounding box center [492, 162] width 136 height 26
type input "a"
type input "Anjali"
click at [793, 210] on select "Select [DEMOGRAPHIC_DATA] [DEMOGRAPHIC_DATA] Other Prefer Not To Say" at bounding box center [893, 219] width 296 height 26
select select "[DEMOGRAPHIC_DATA]"
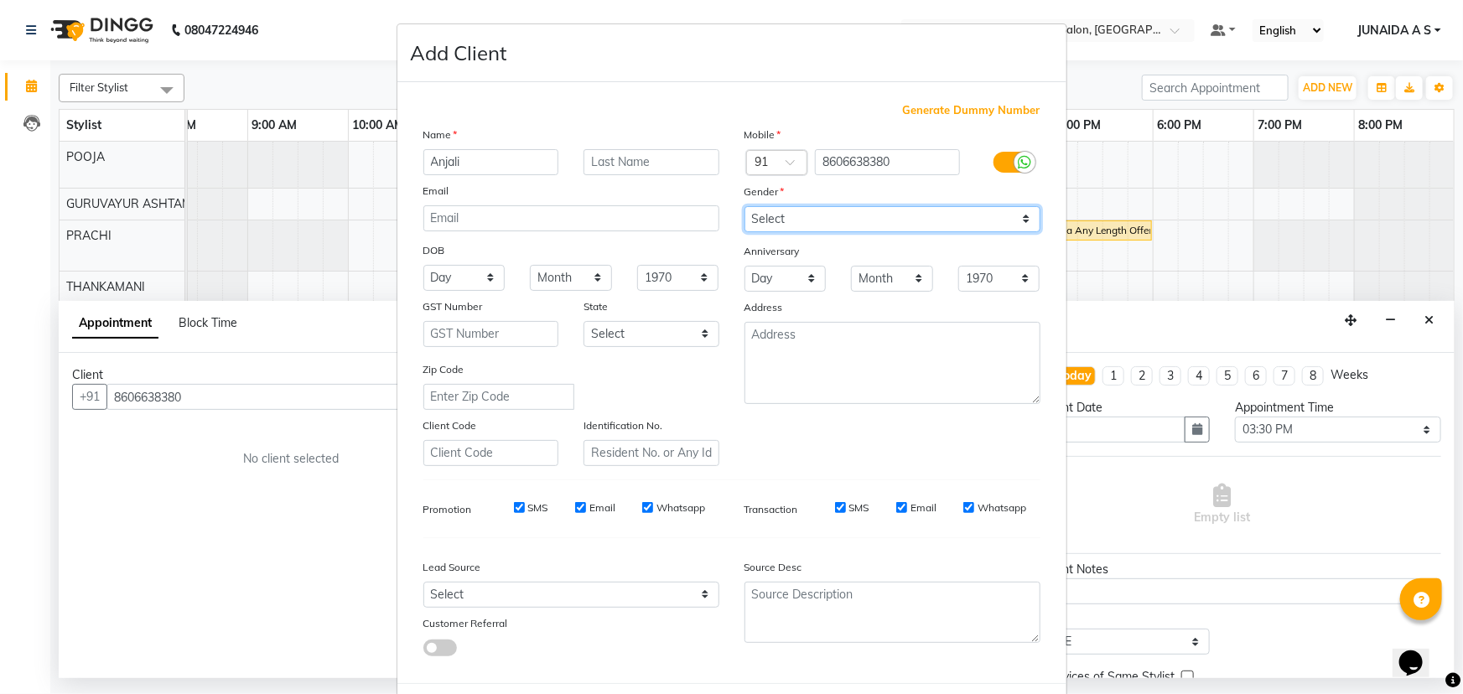
click at [745, 206] on select "Select [DEMOGRAPHIC_DATA] [DEMOGRAPHIC_DATA] Other Prefer Not To Say" at bounding box center [893, 219] width 296 height 26
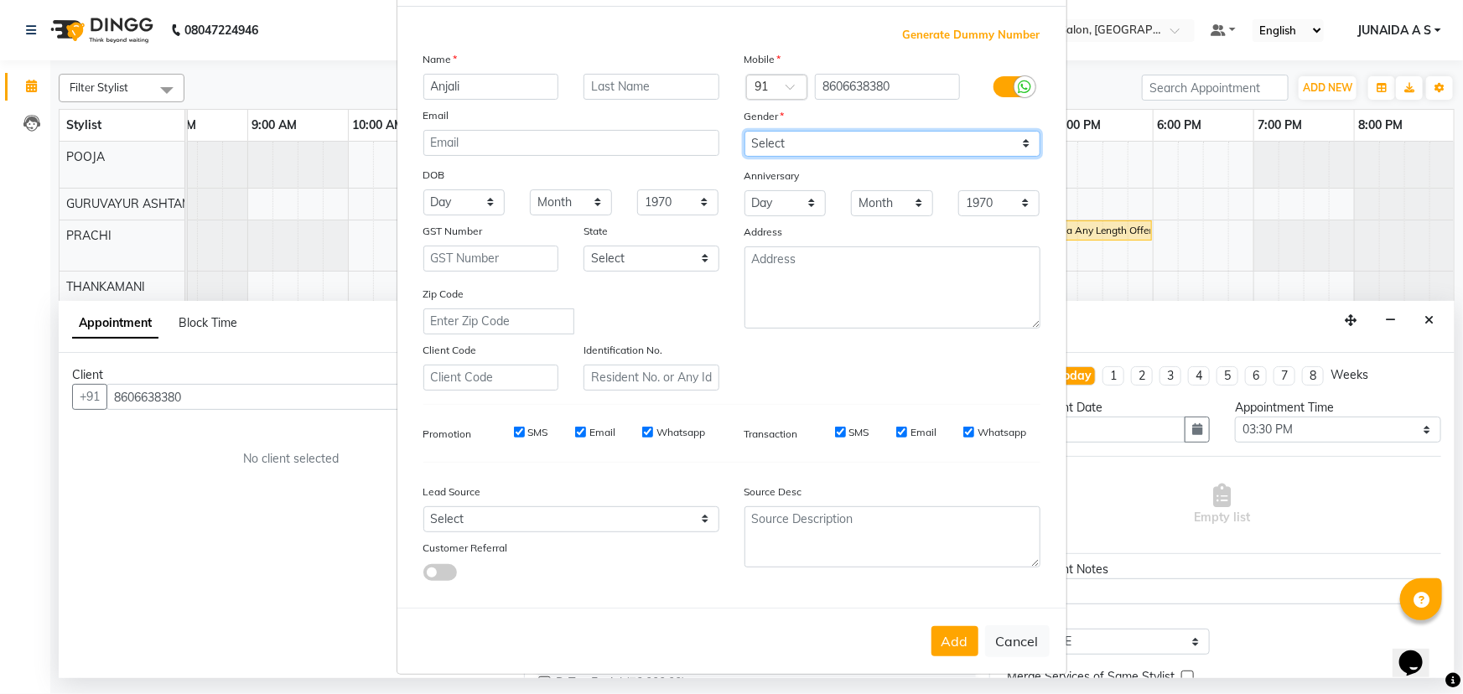
scroll to position [84, 0]
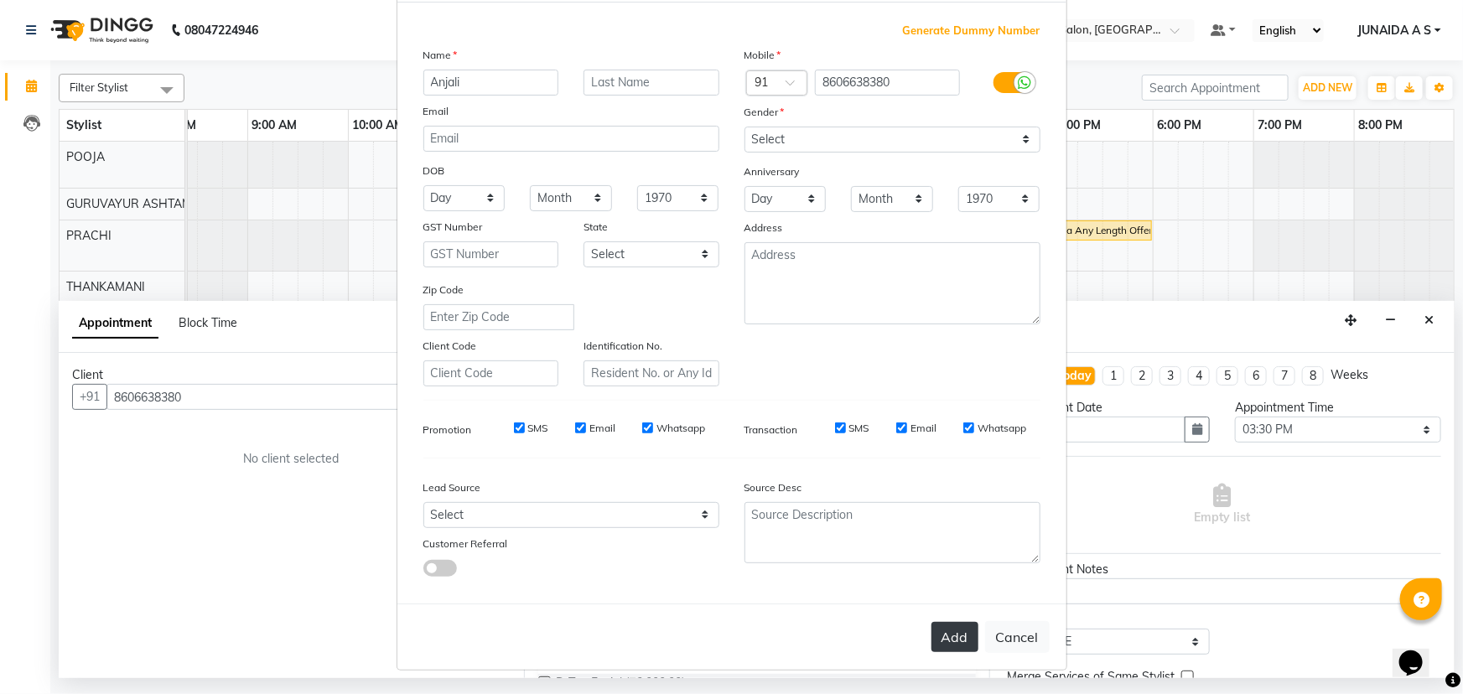
click at [947, 633] on button "Add" at bounding box center [955, 637] width 47 height 30
type input "86******80"
select select
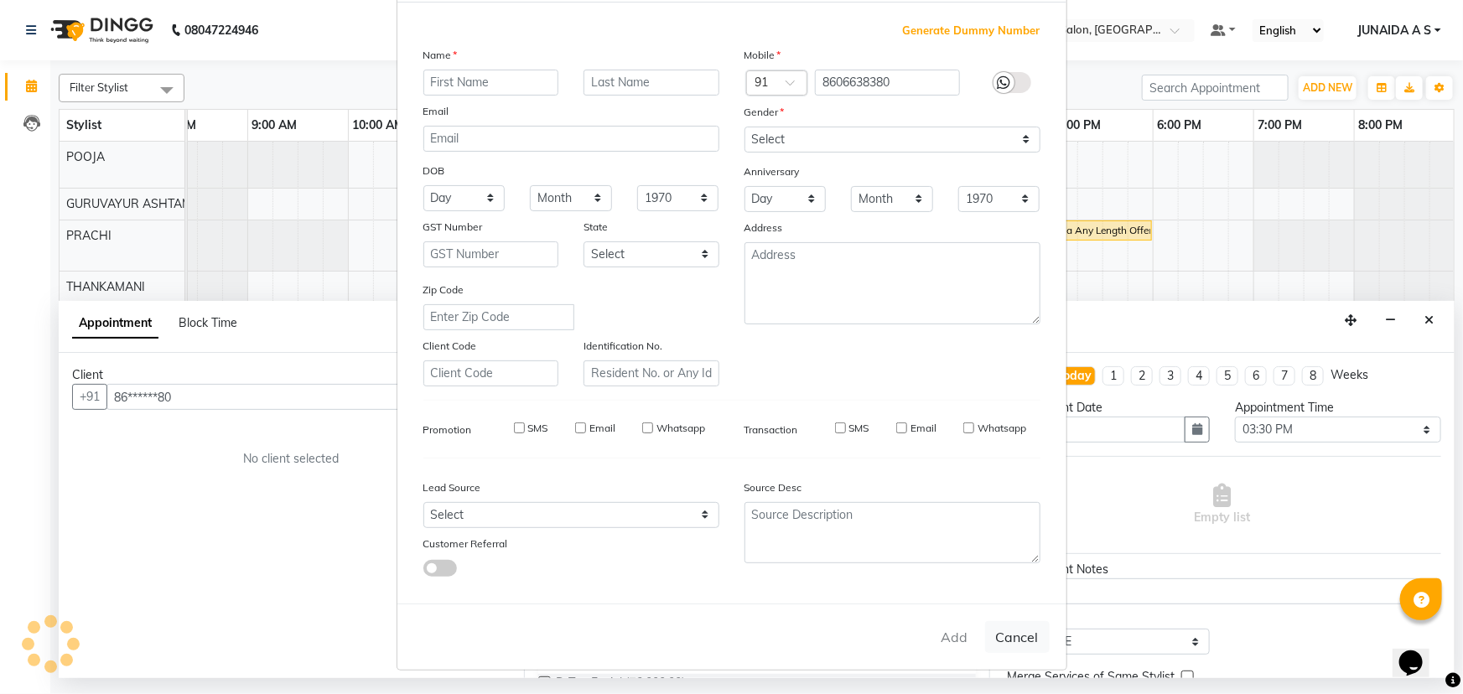
select select
checkbox input "false"
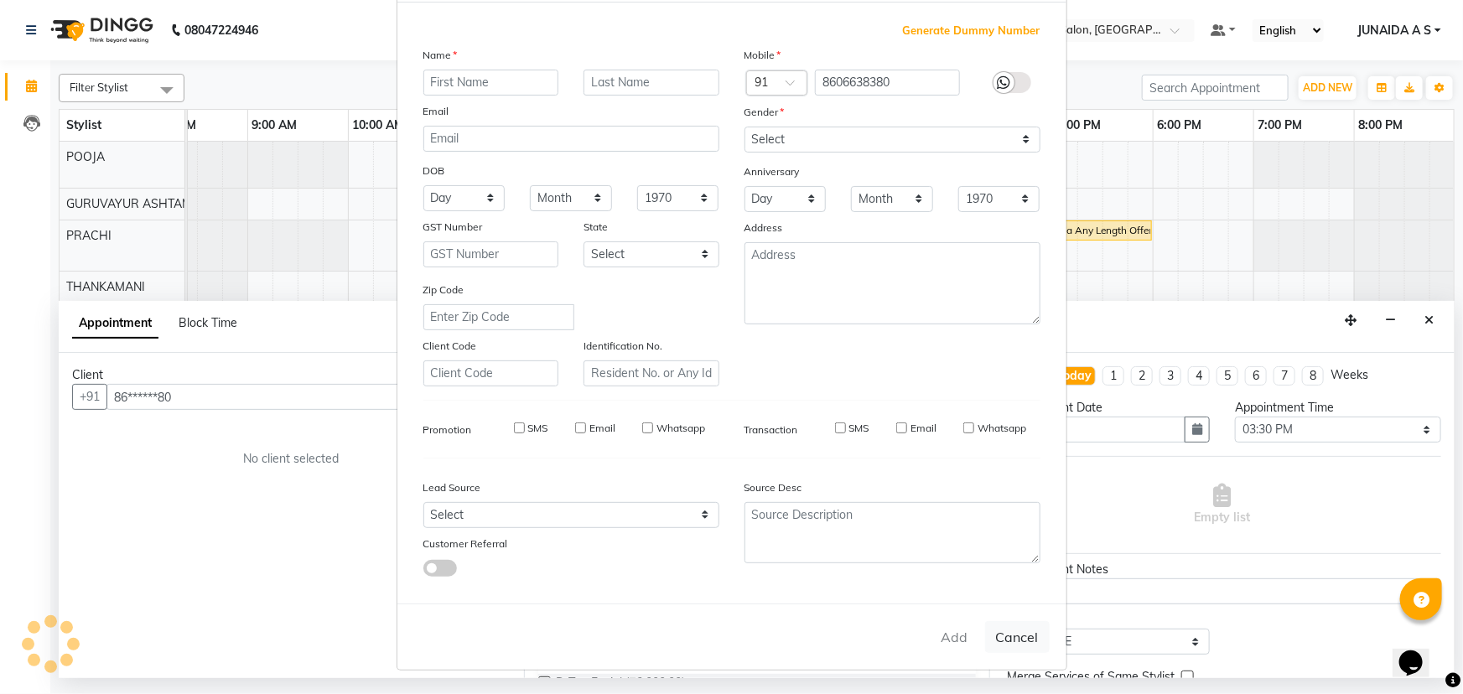
checkbox input "false"
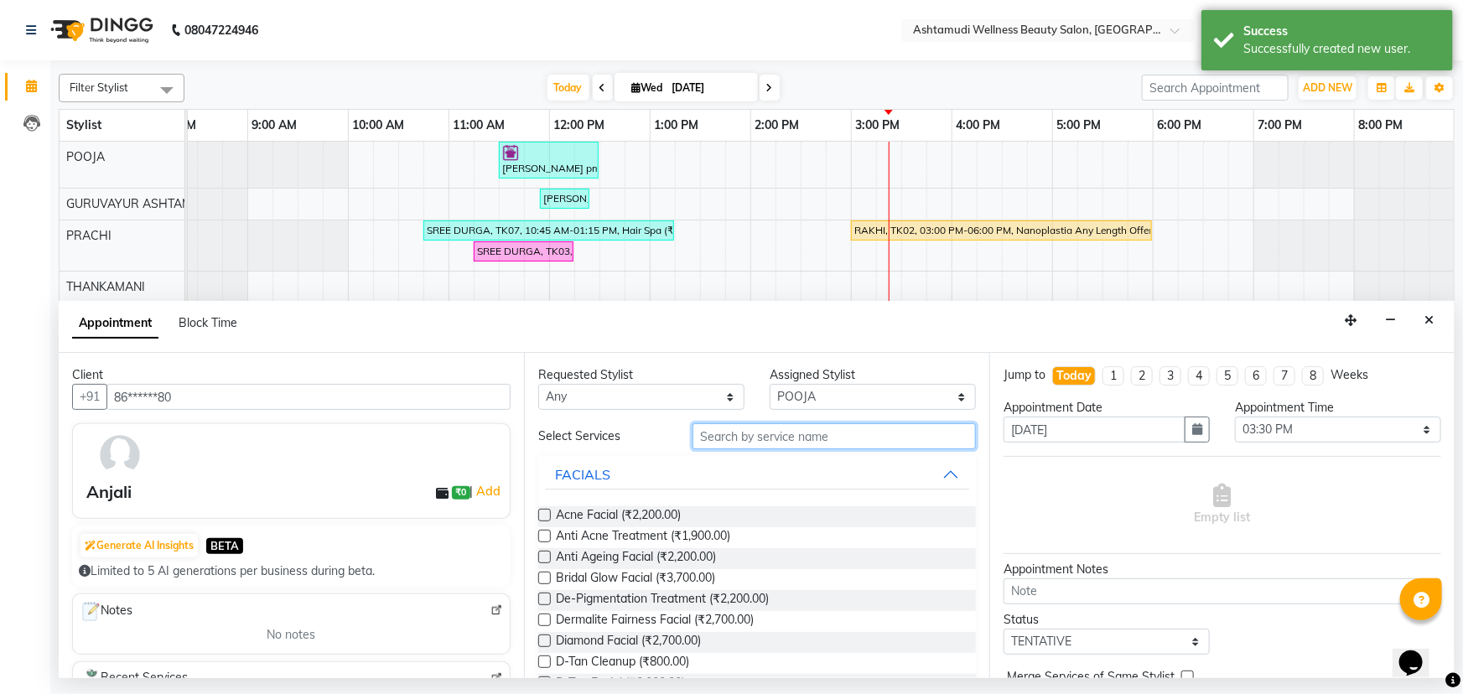
click at [860, 439] on input "text" at bounding box center [834, 437] width 283 height 26
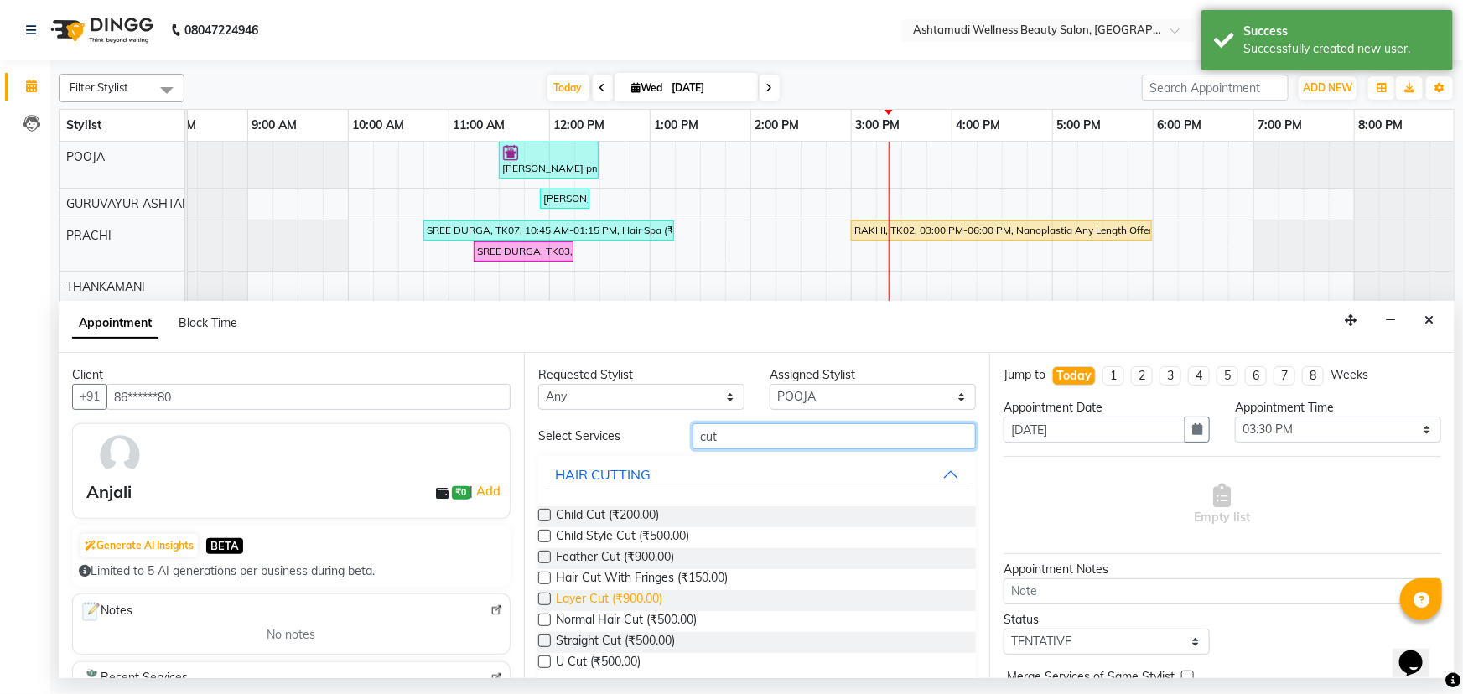
type input "cut"
drag, startPoint x: 601, startPoint y: 598, endPoint x: 632, endPoint y: 593, distance: 31.4
click at [603, 598] on span "Layer Cut (₹900.00)" at bounding box center [609, 600] width 107 height 21
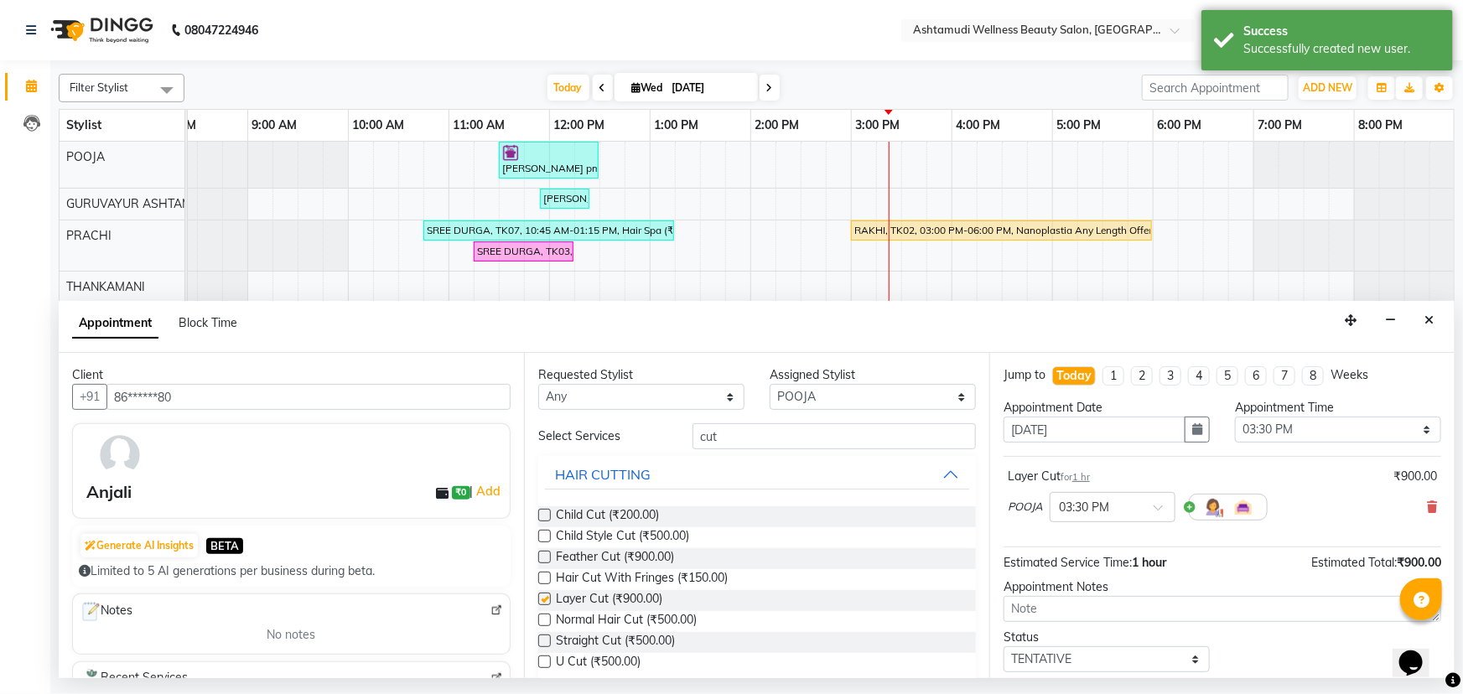
checkbox input "false"
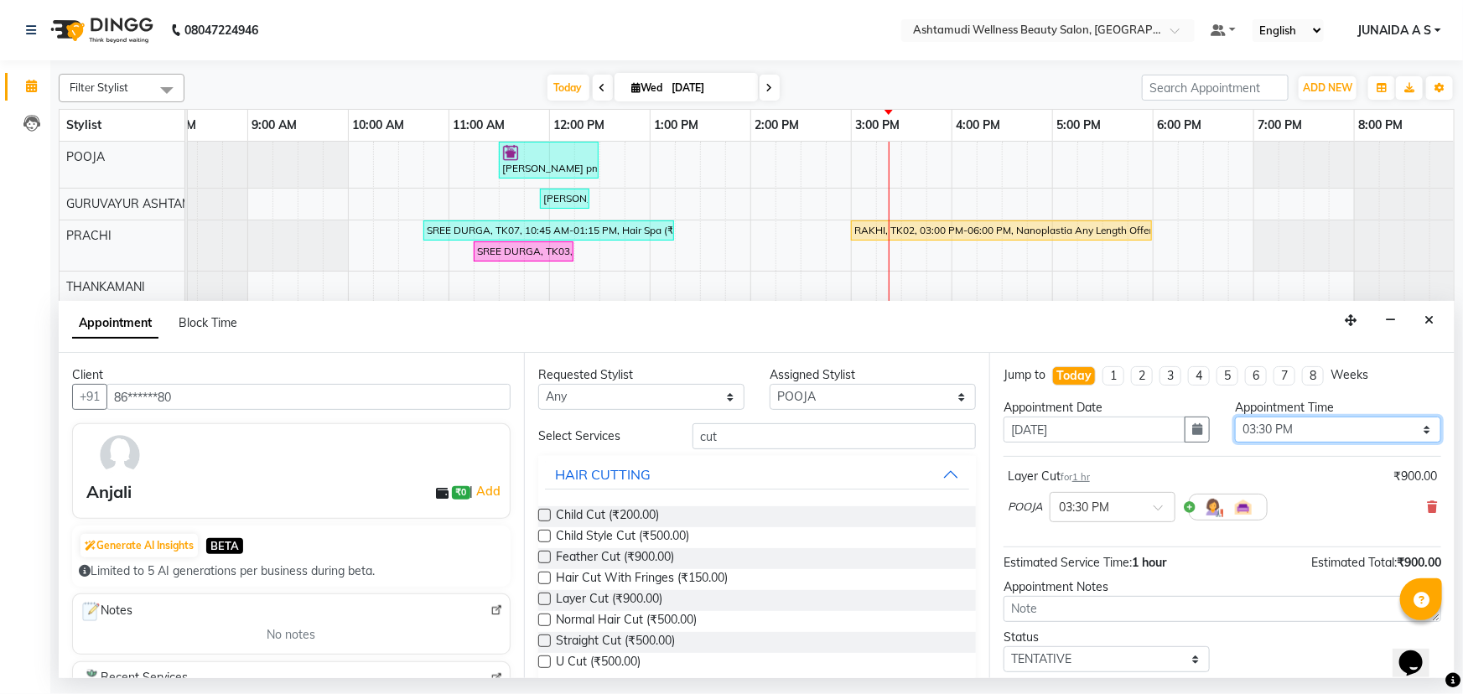
click at [1269, 430] on select "Select 09:00 AM 09:15 AM 09:30 AM 09:45 AM 10:00 AM 10:15 AM 10:30 AM 10:45 AM …" at bounding box center [1338, 430] width 206 height 26
select select "960"
click at [1235, 417] on select "Select 09:00 AM 09:15 AM 09:30 AM 09:45 AM 10:00 AM 10:15 AM 10:30 AM 10:45 AM …" at bounding box center [1338, 430] width 206 height 26
click at [1065, 657] on select "Select TENTATIVE CONFIRM CHECK-IN UPCOMING" at bounding box center [1107, 660] width 206 height 26
select select "confirm booking"
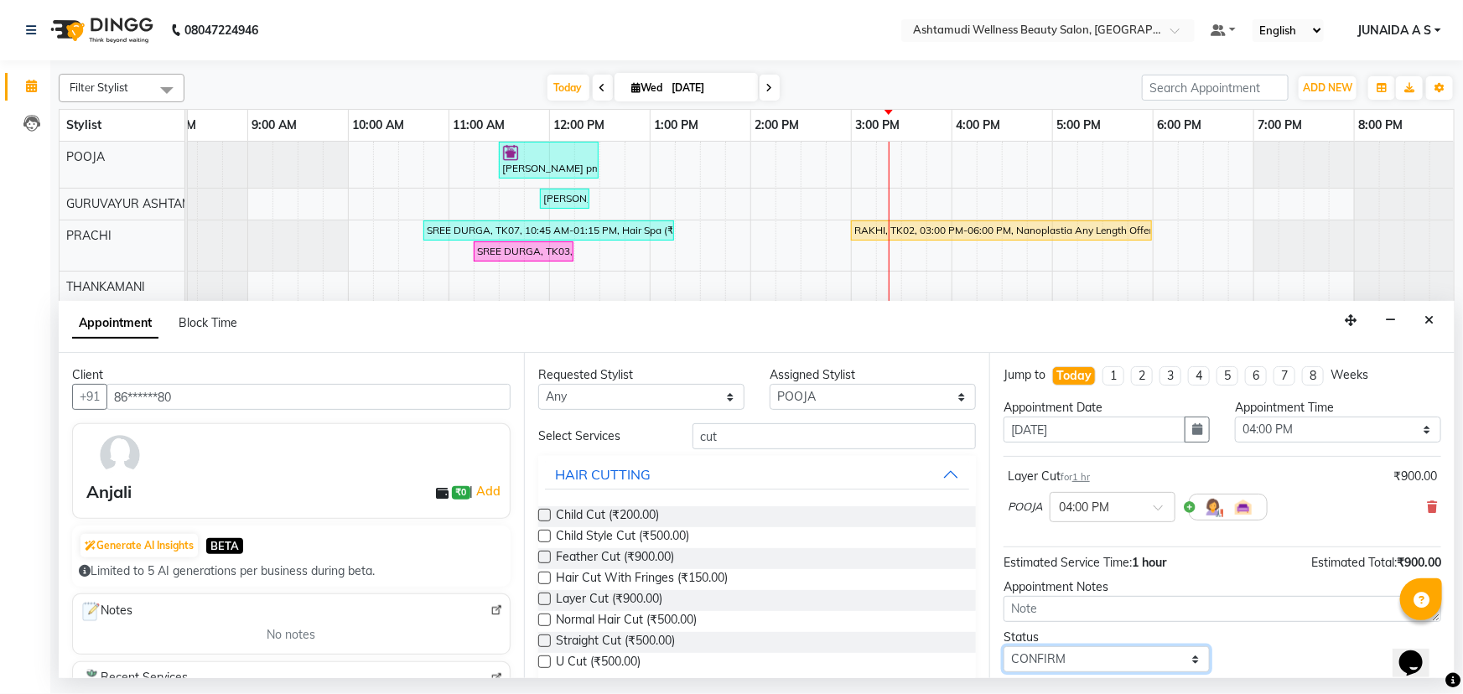
click at [1004, 647] on select "Select TENTATIVE CONFIRM CHECK-IN UPCOMING" at bounding box center [1107, 660] width 206 height 26
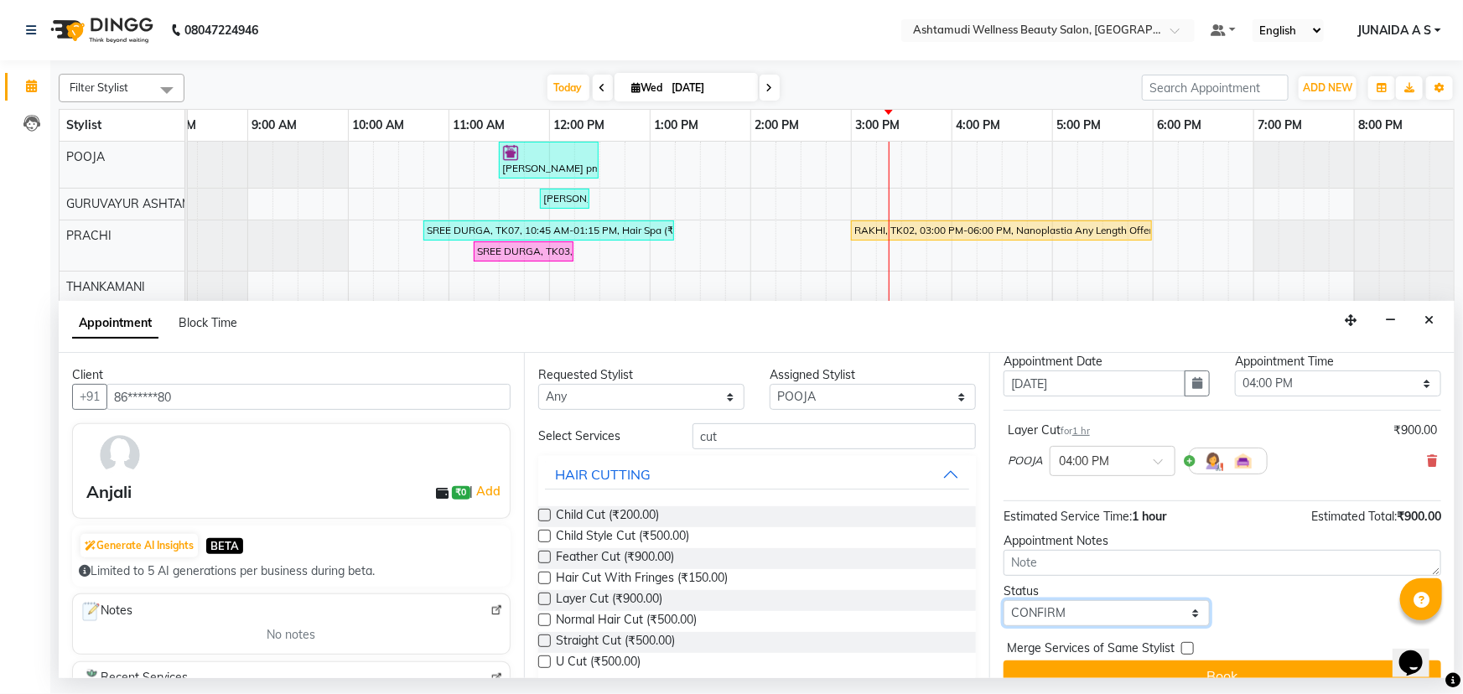
scroll to position [71, 0]
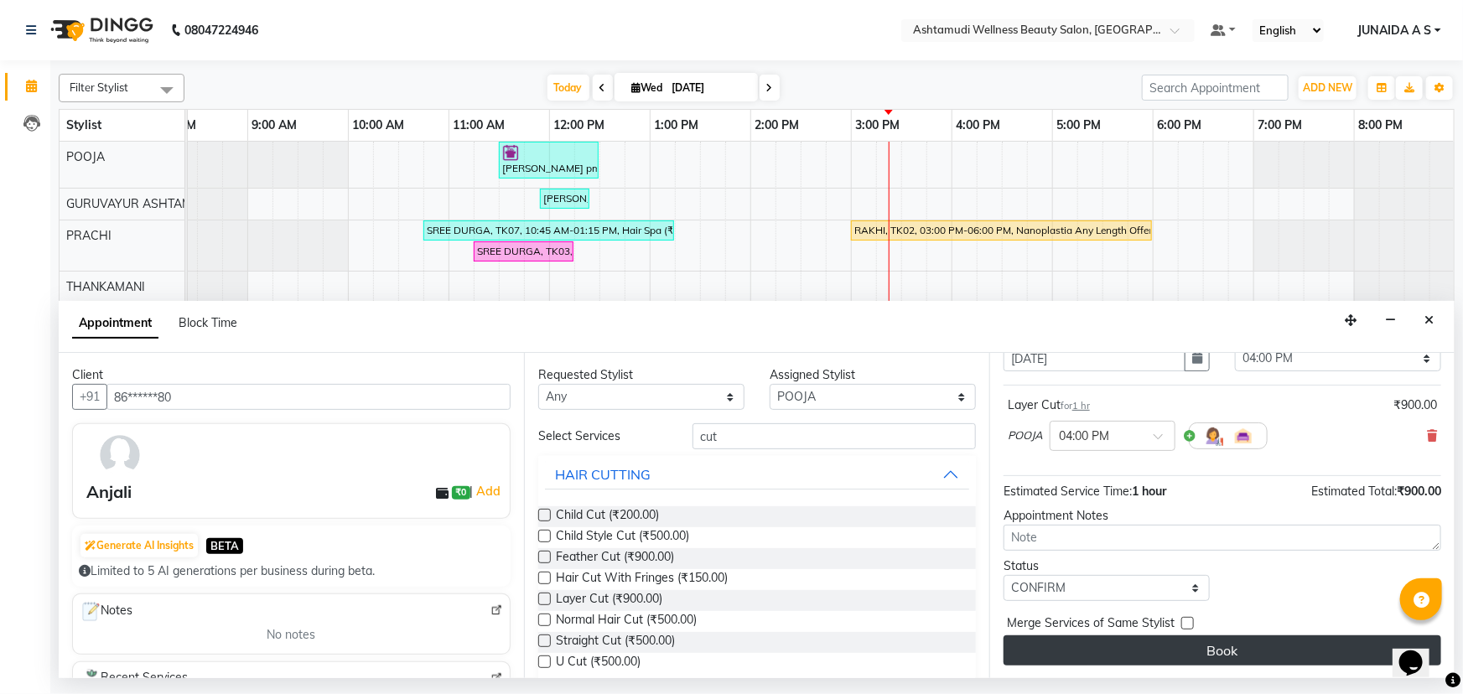
click at [1063, 652] on button "Book" at bounding box center [1223, 651] width 438 height 30
